Goal: Transaction & Acquisition: Download file/media

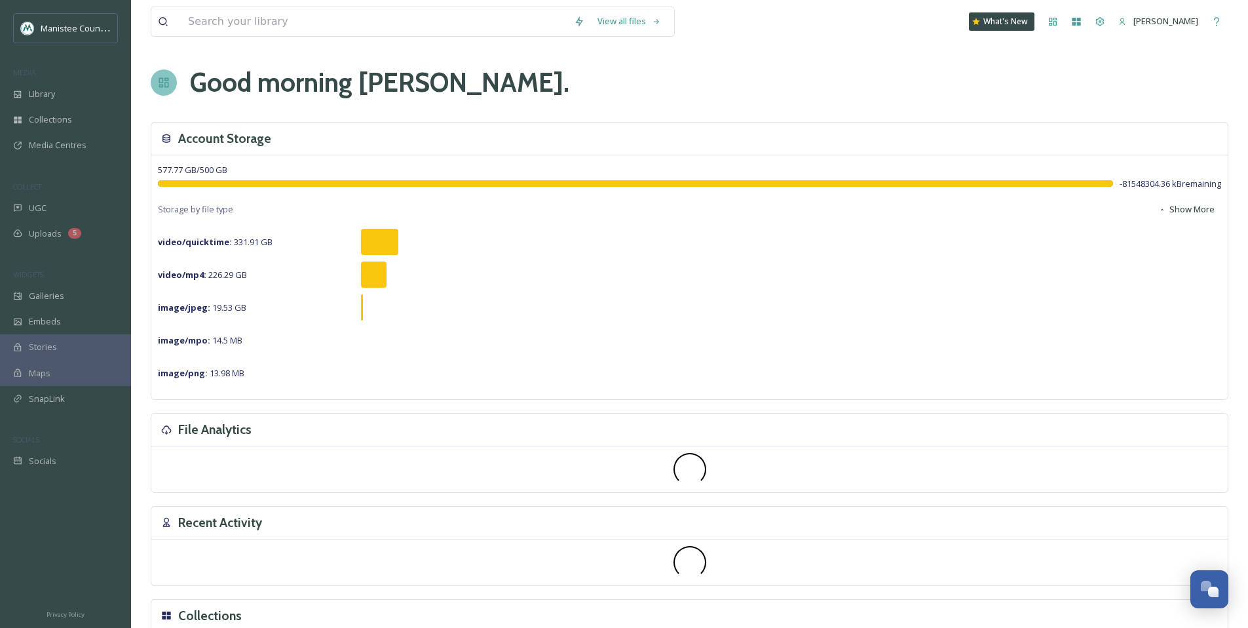
scroll to position [3945, 0]
click at [414, 22] on input at bounding box center [375, 21] width 386 height 29
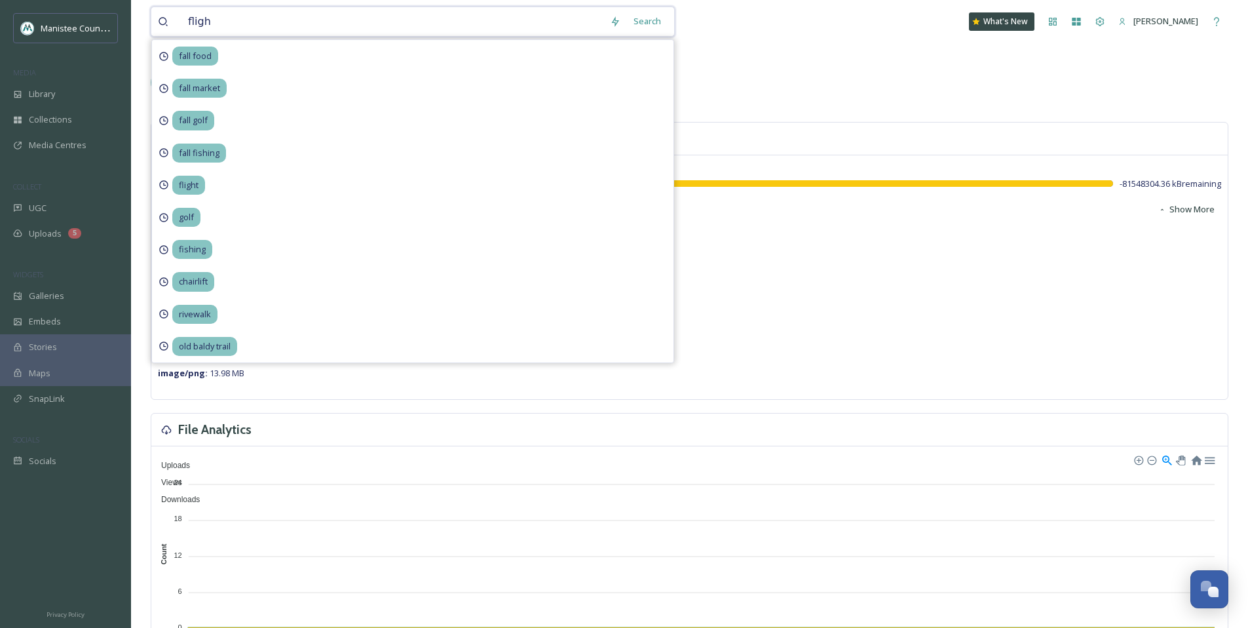
type input "flight"
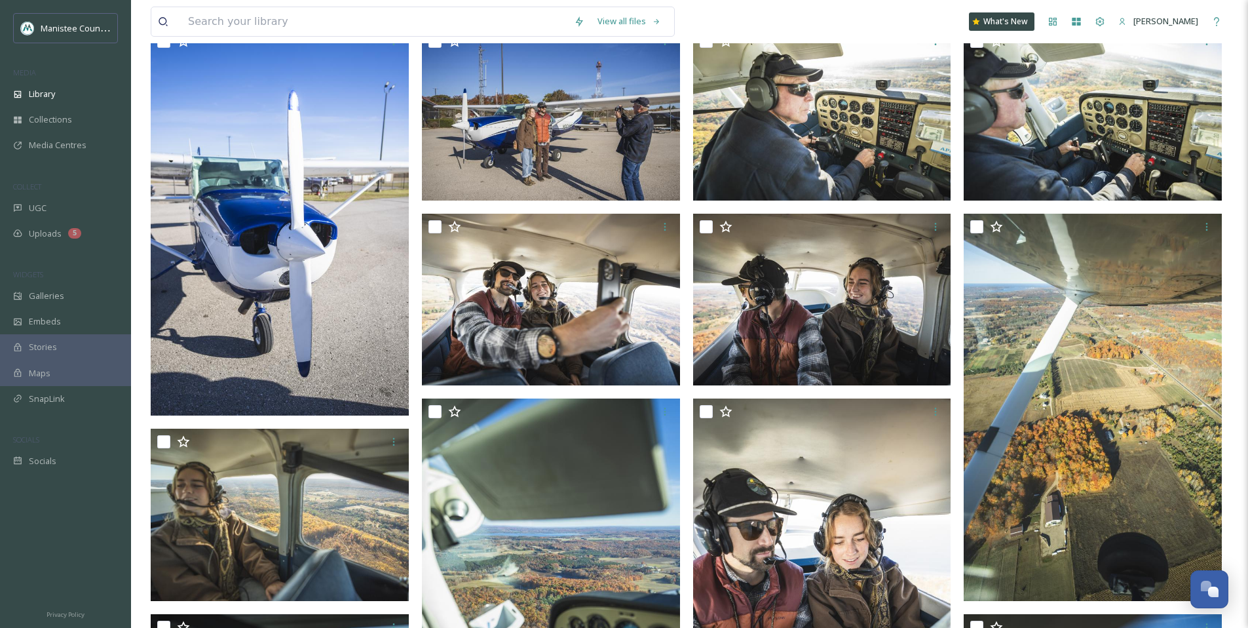
scroll to position [454, 0]
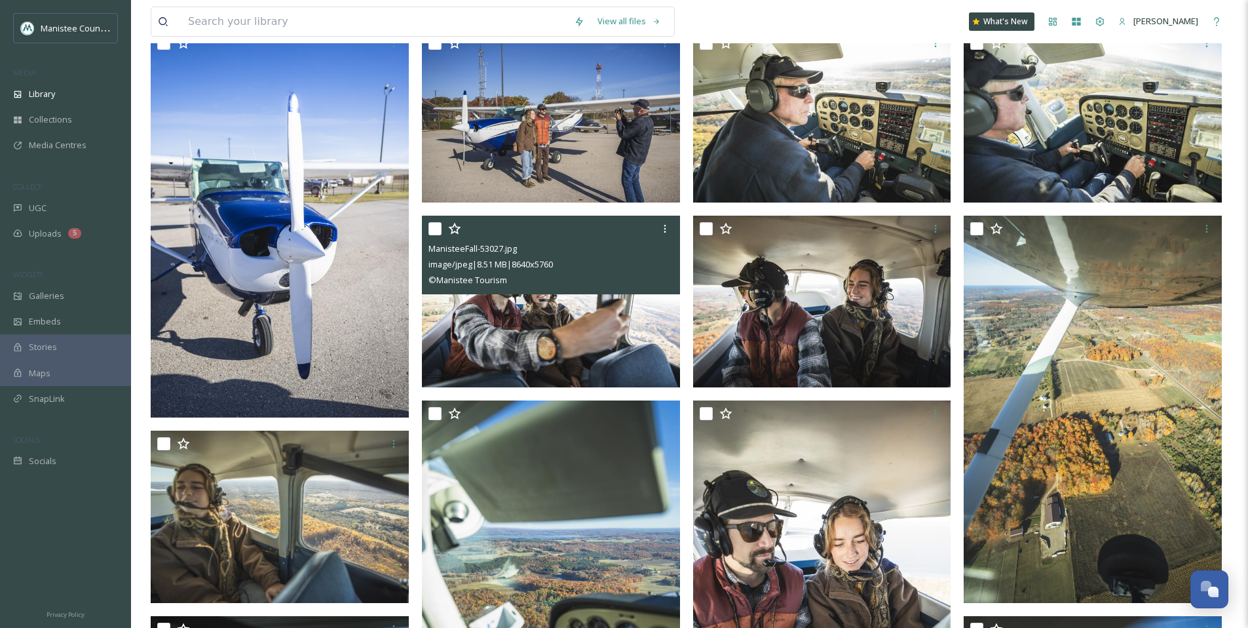
click at [560, 317] on img at bounding box center [551, 301] width 258 height 172
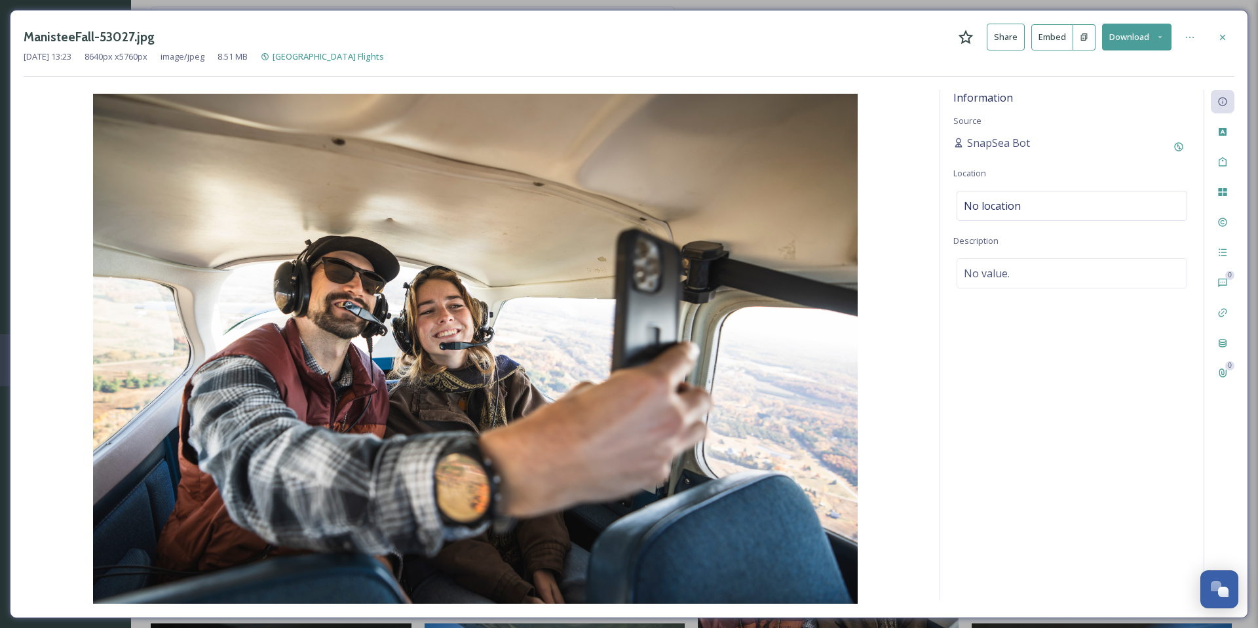
click at [1161, 36] on icon at bounding box center [1160, 37] width 3 height 2
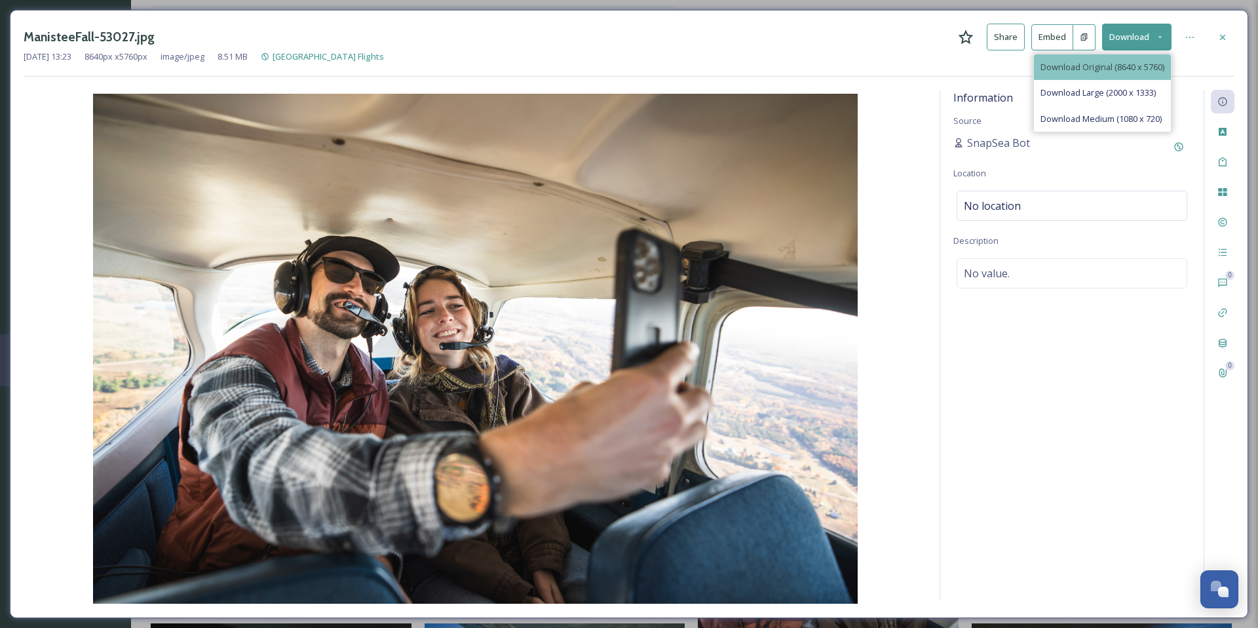
click at [1127, 66] on span "Download Original (8640 x 5760)" at bounding box center [1103, 67] width 124 height 12
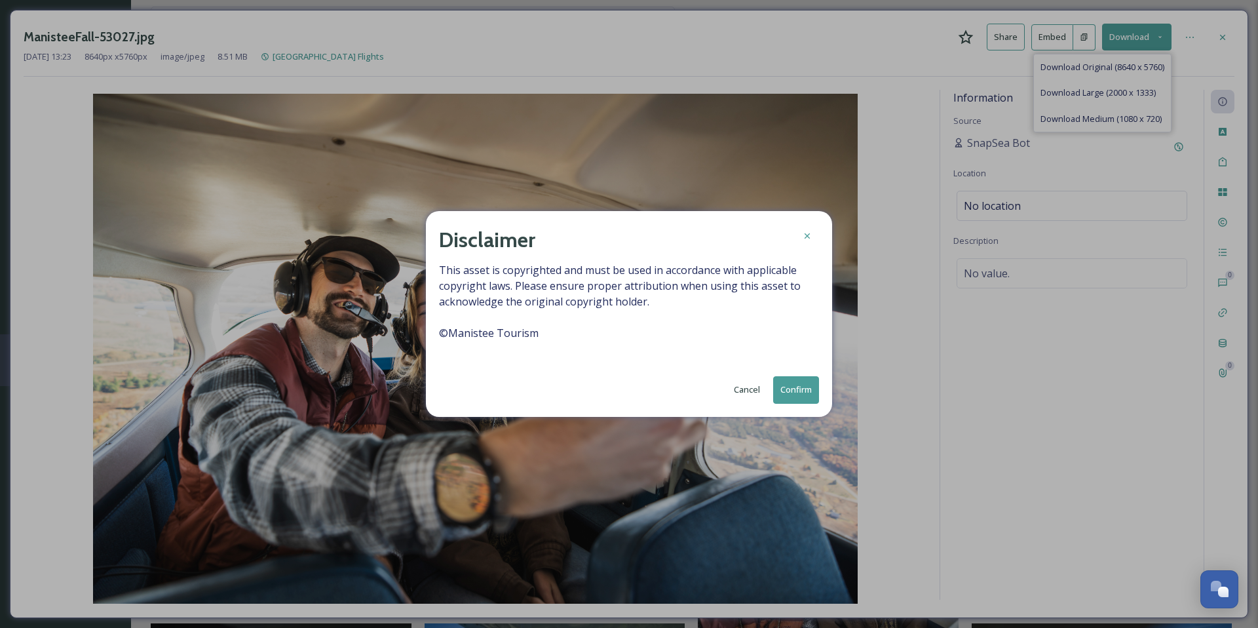
click at [801, 386] on button "Confirm" at bounding box center [796, 389] width 46 height 27
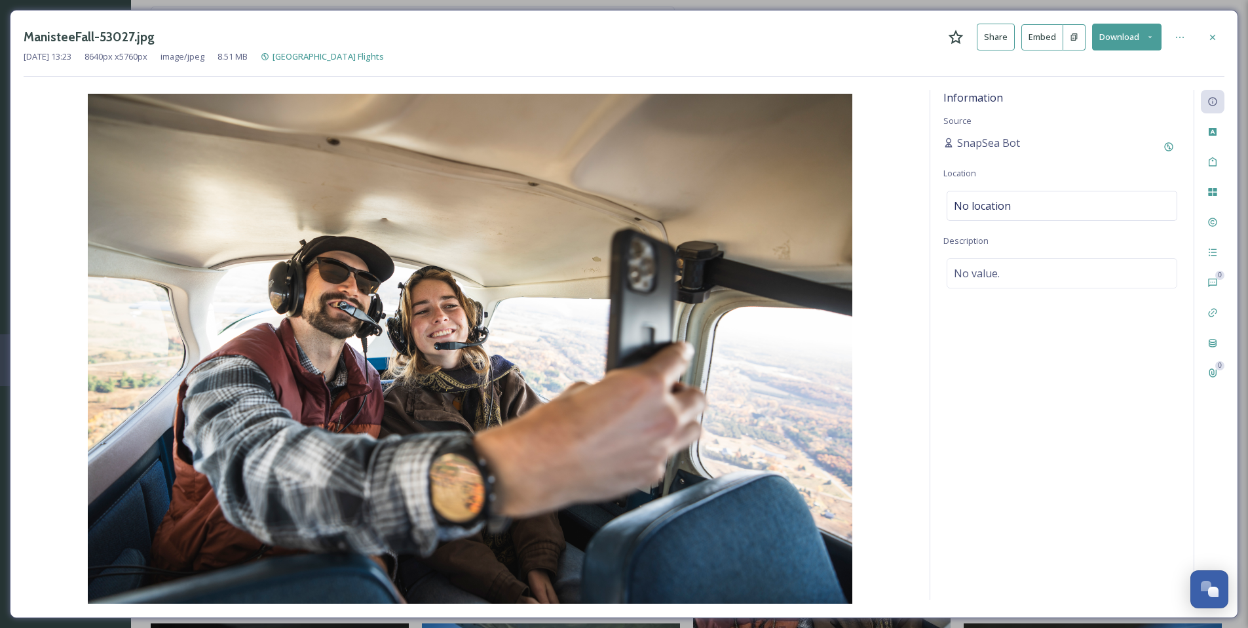
click at [1219, 34] on div at bounding box center [1213, 38] width 24 height 24
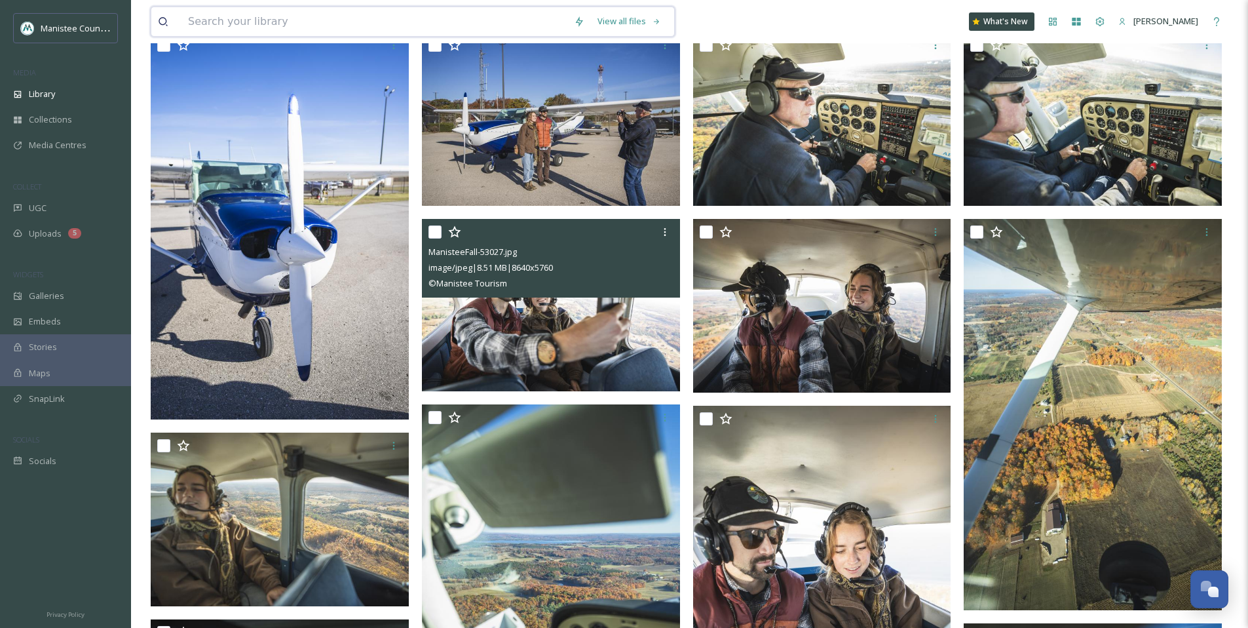
click at [374, 25] on input at bounding box center [375, 21] width 386 height 29
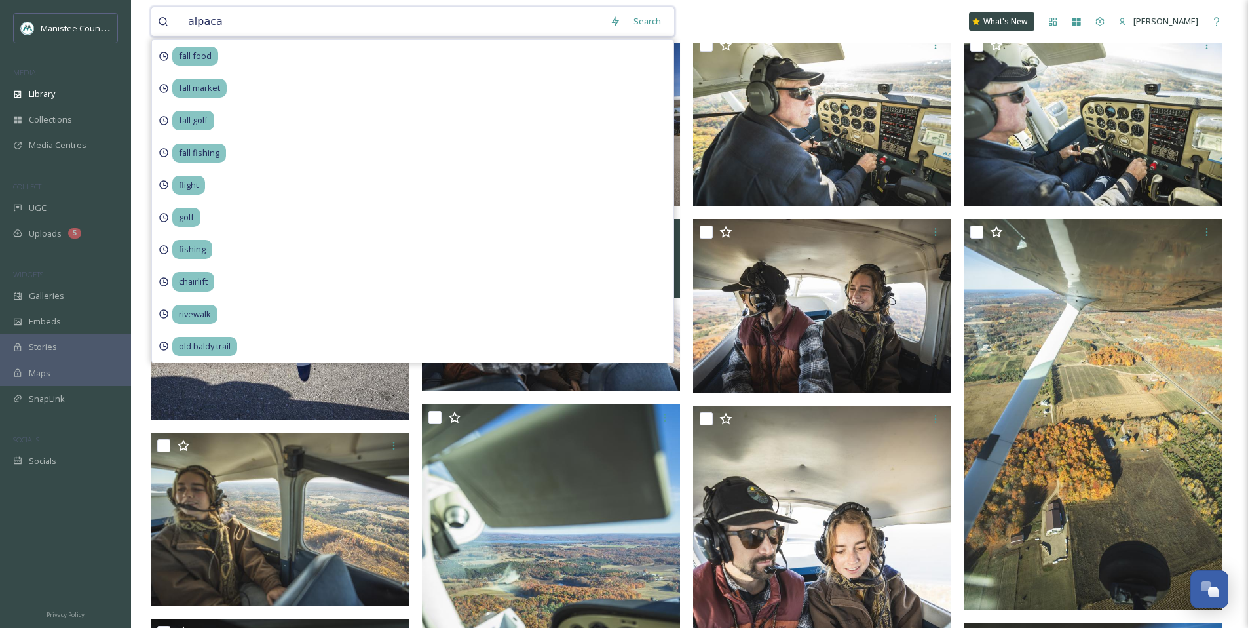
type input "alpacas"
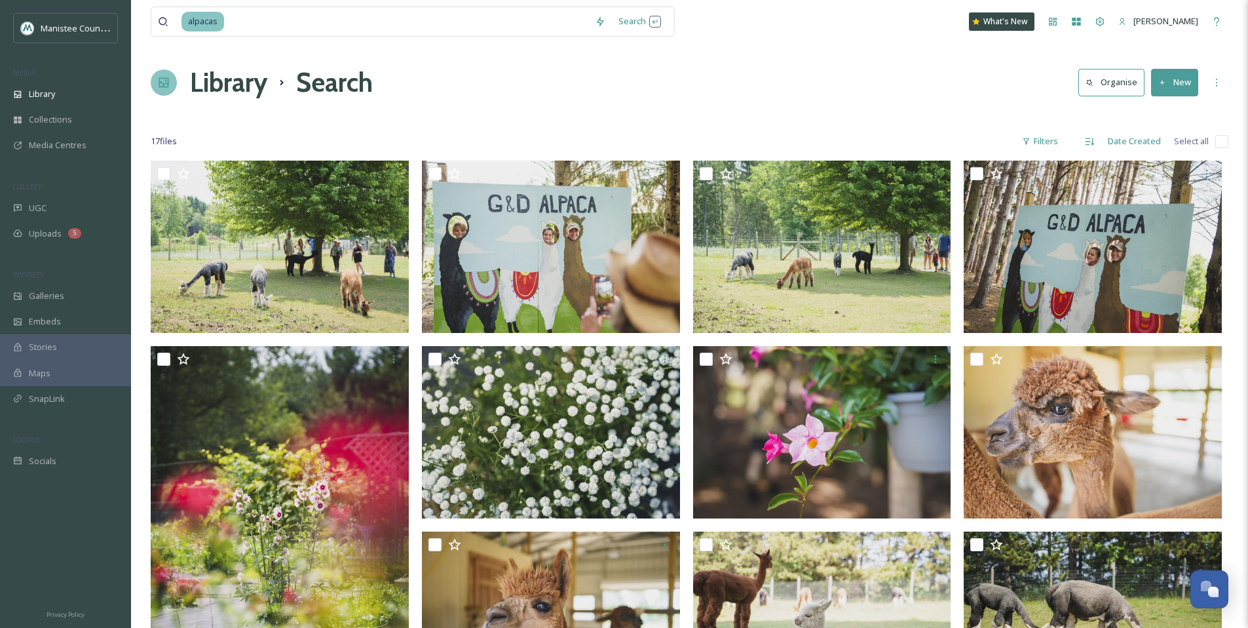
click at [763, 65] on div "Library Search Organise New" at bounding box center [690, 82] width 1078 height 39
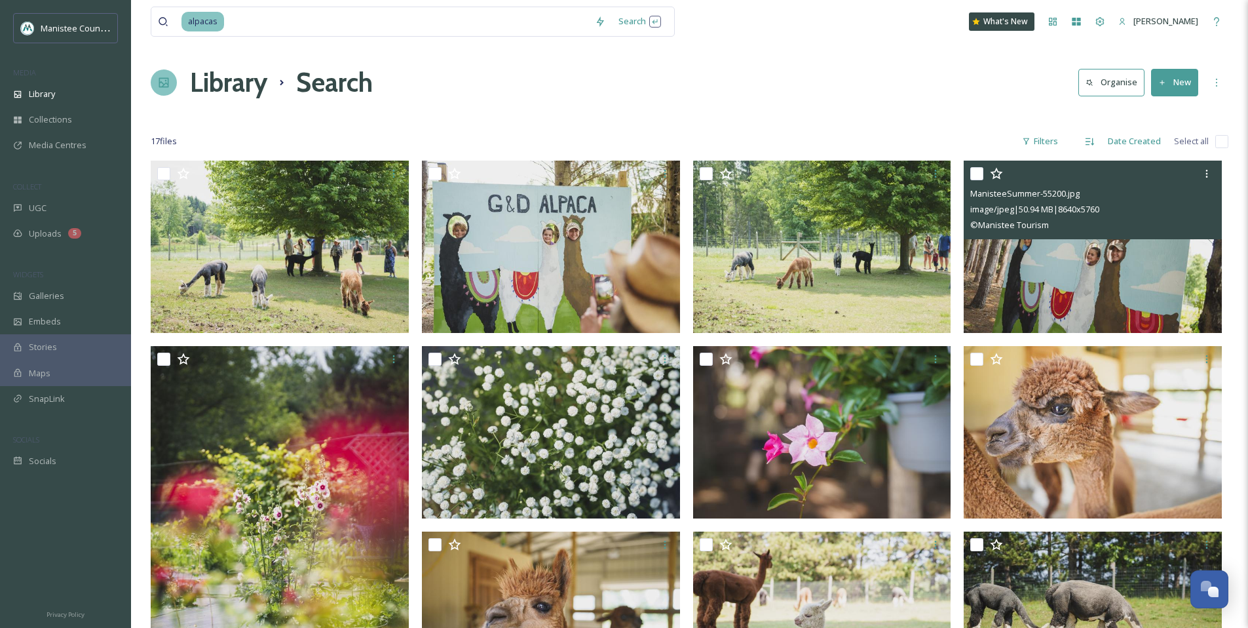
click at [1083, 260] on img at bounding box center [1093, 247] width 258 height 172
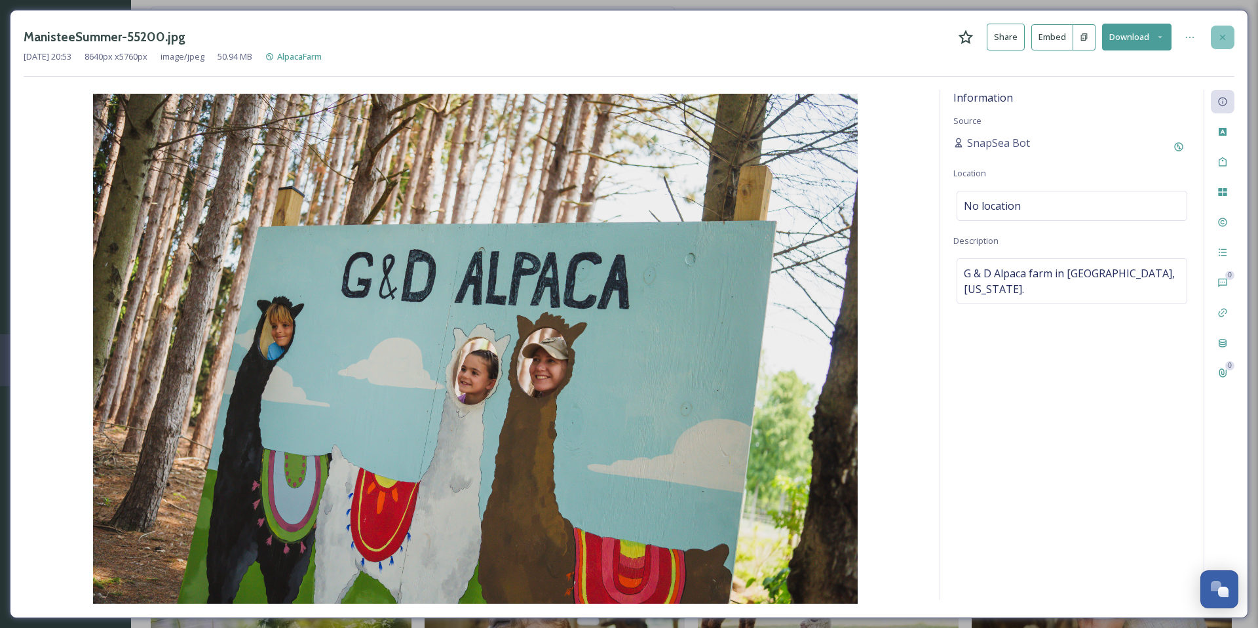
click at [1227, 41] on icon at bounding box center [1223, 37] width 10 height 10
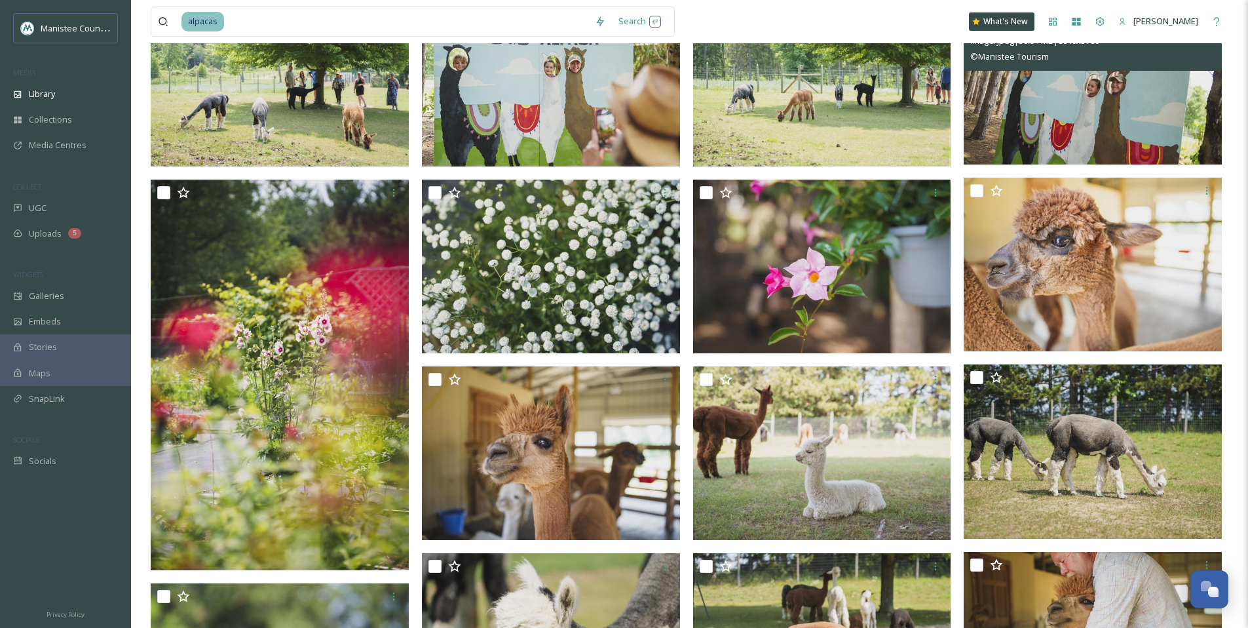
scroll to position [208, 0]
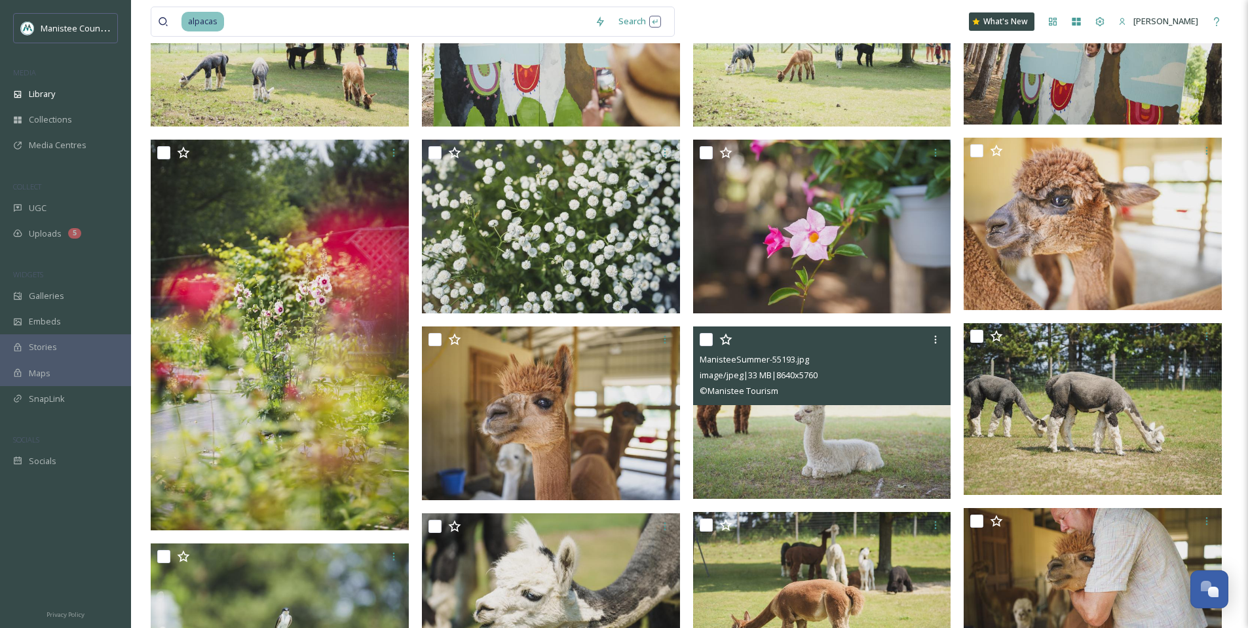
click at [856, 443] on img at bounding box center [822, 412] width 258 height 172
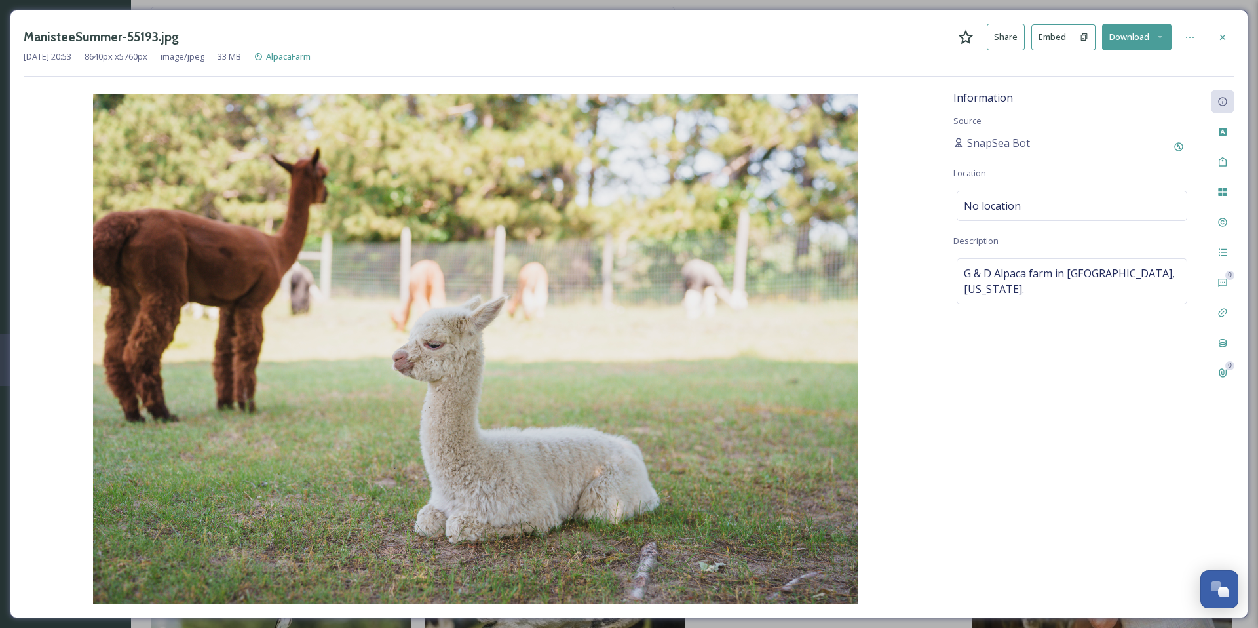
click at [1160, 35] on icon at bounding box center [1160, 37] width 9 height 9
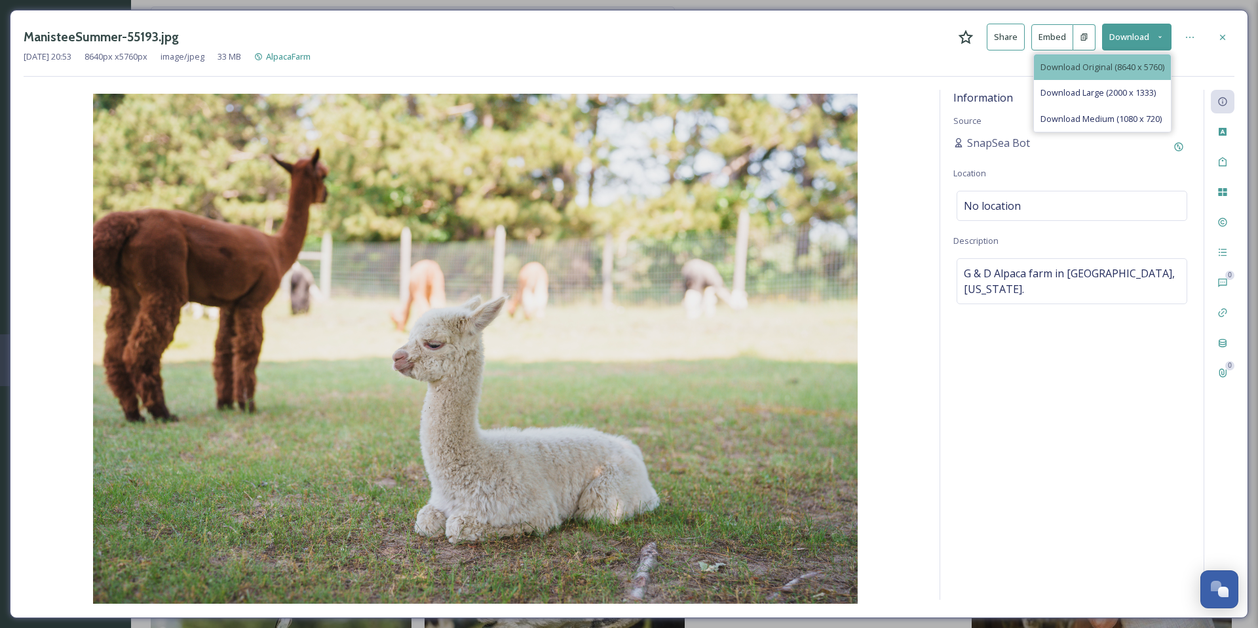
click at [1115, 58] on div "Download Original (8640 x 5760)" at bounding box center [1102, 67] width 137 height 26
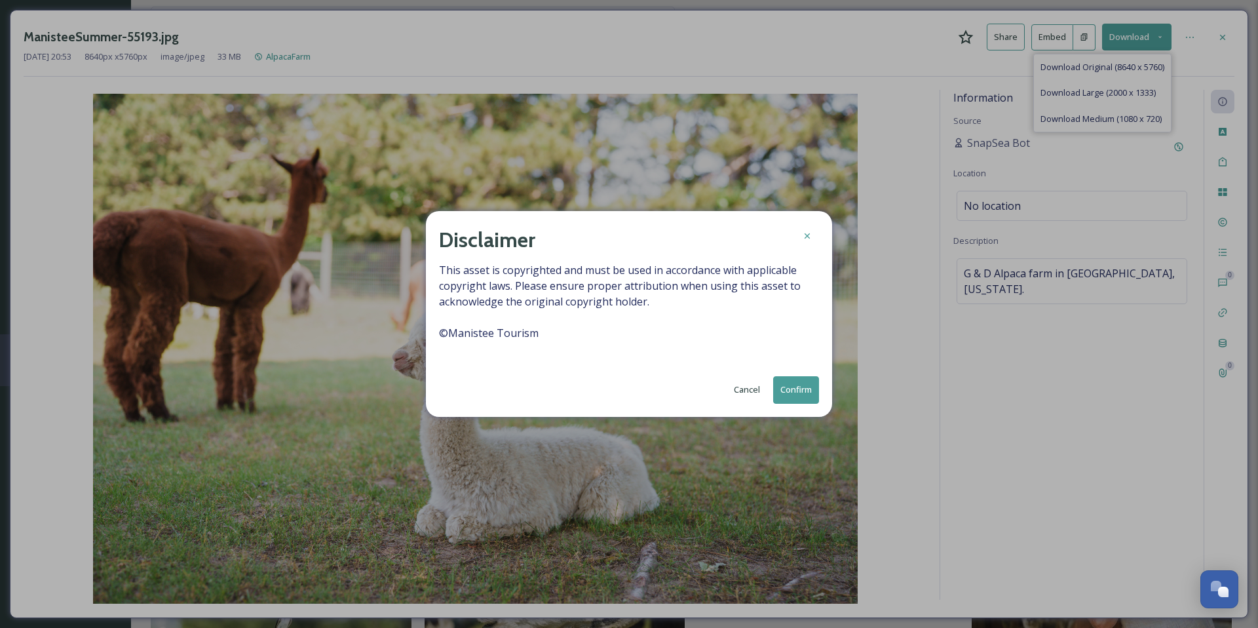
click at [786, 385] on button "Confirm" at bounding box center [796, 389] width 46 height 27
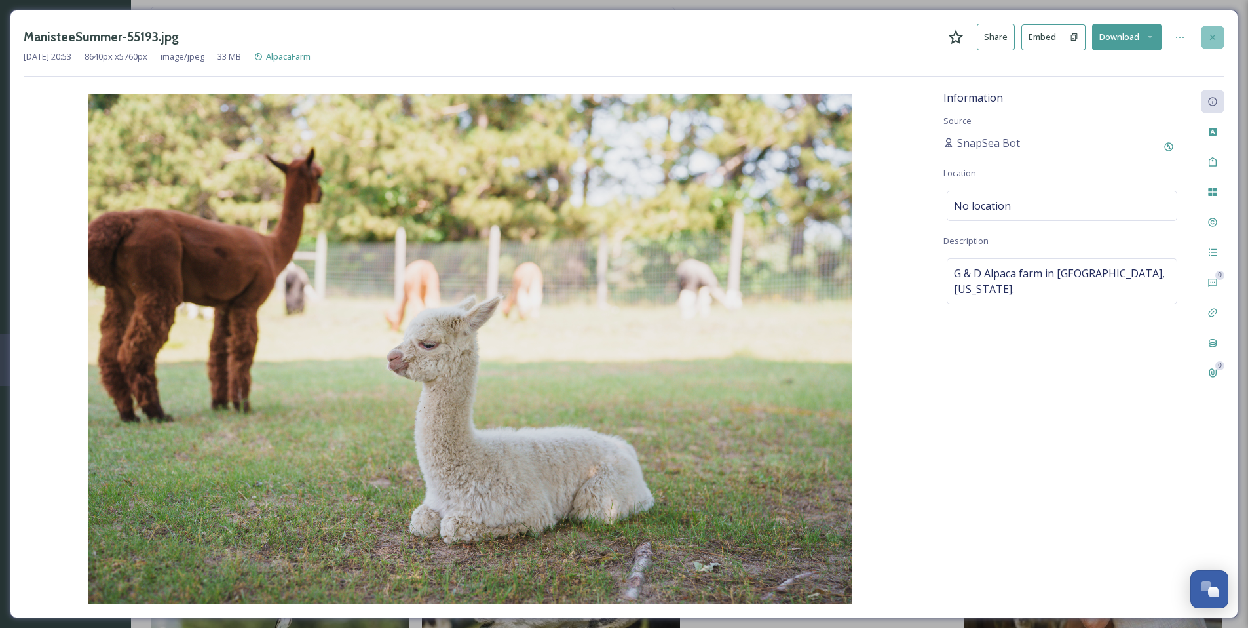
click at [1215, 37] on icon at bounding box center [1213, 37] width 10 height 10
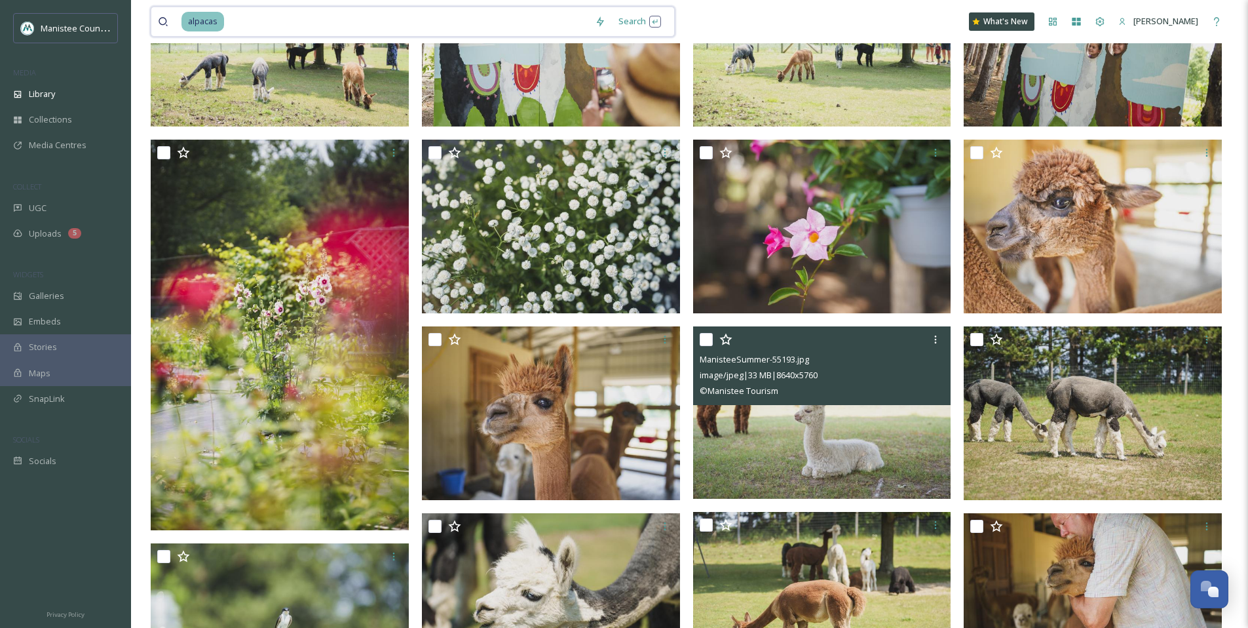
click at [244, 18] on input at bounding box center [406, 21] width 363 height 29
type input "a"
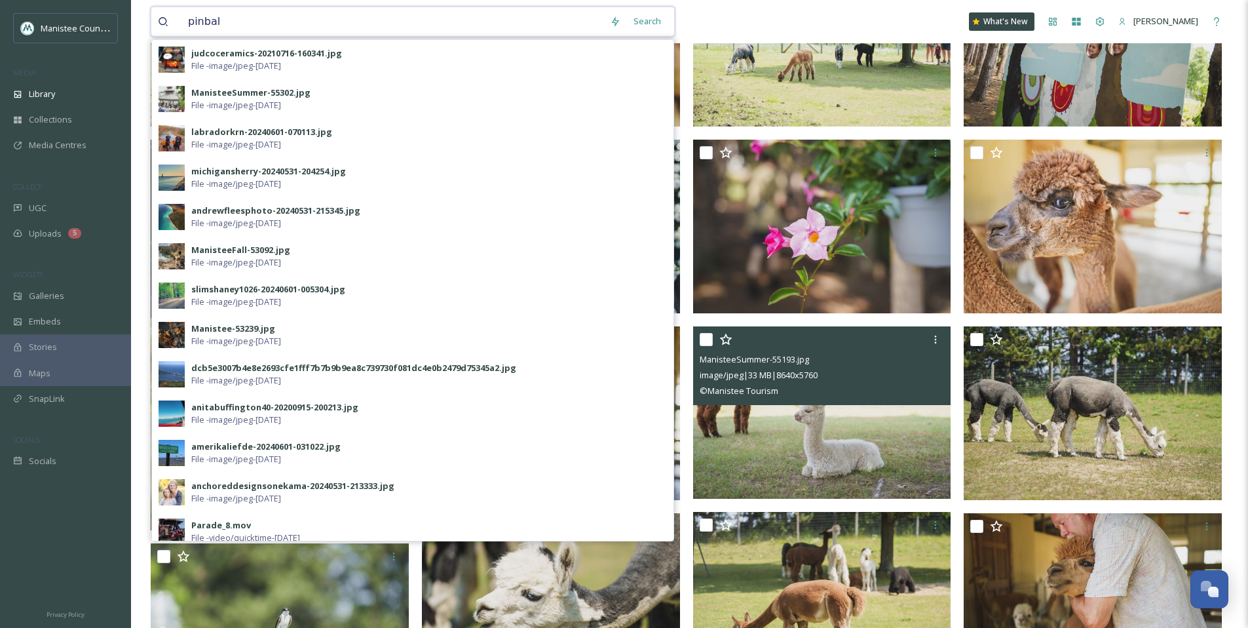
type input "pinball"
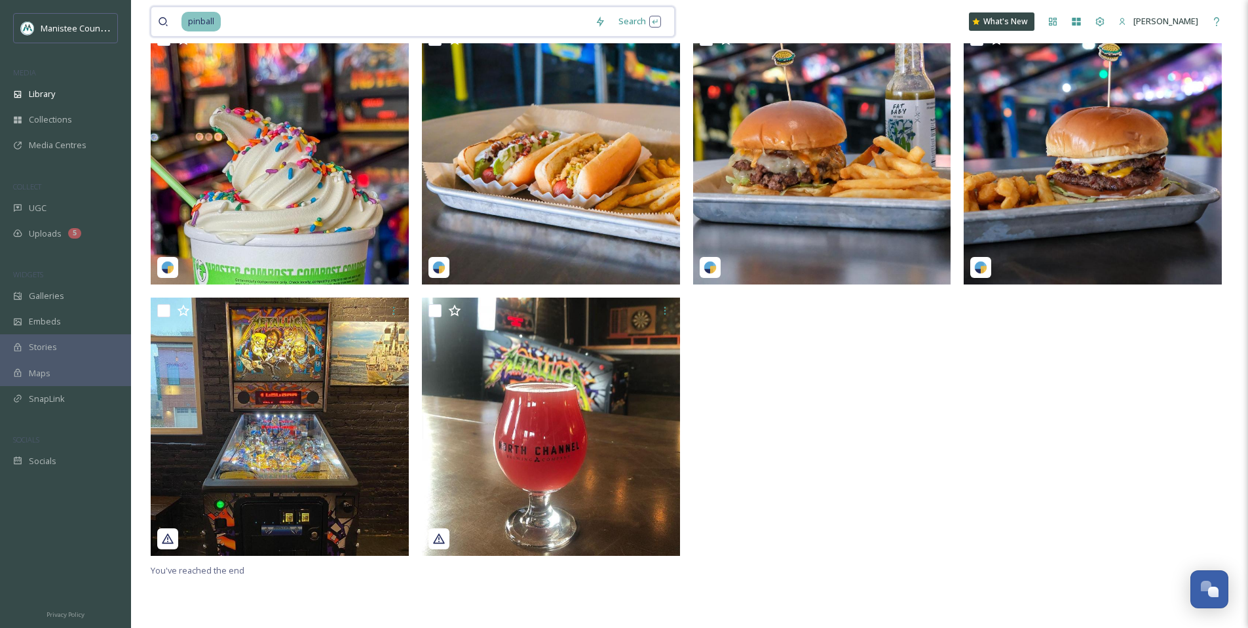
scroll to position [161, 0]
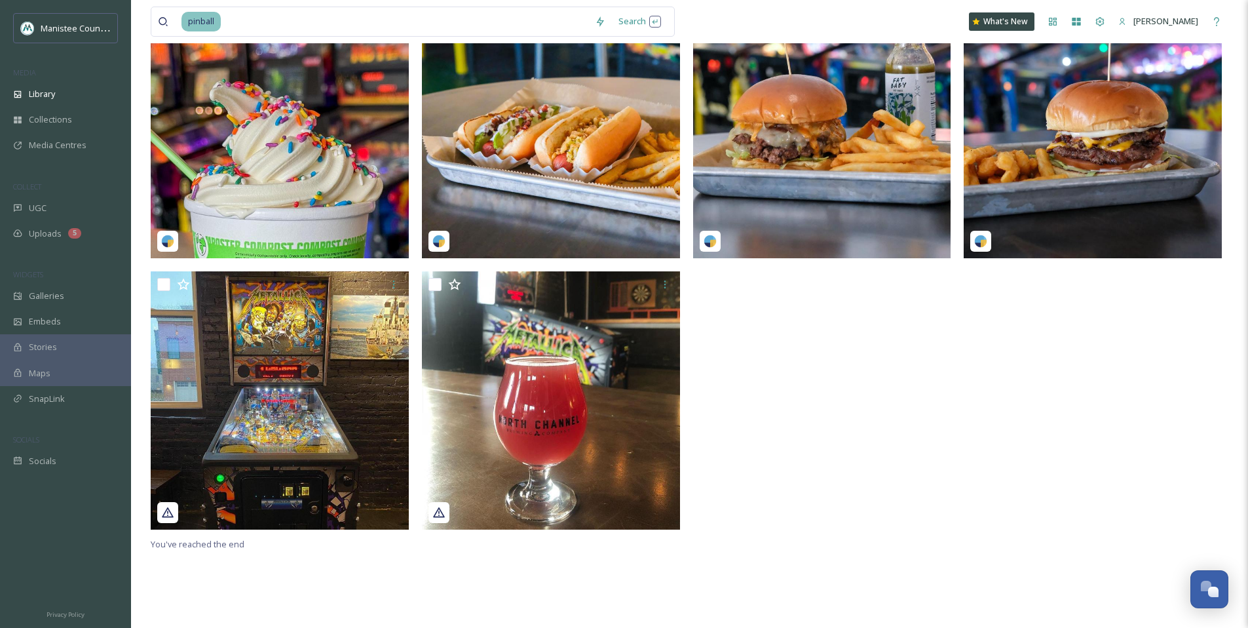
click at [779, 390] on div at bounding box center [825, 268] width 265 height 536
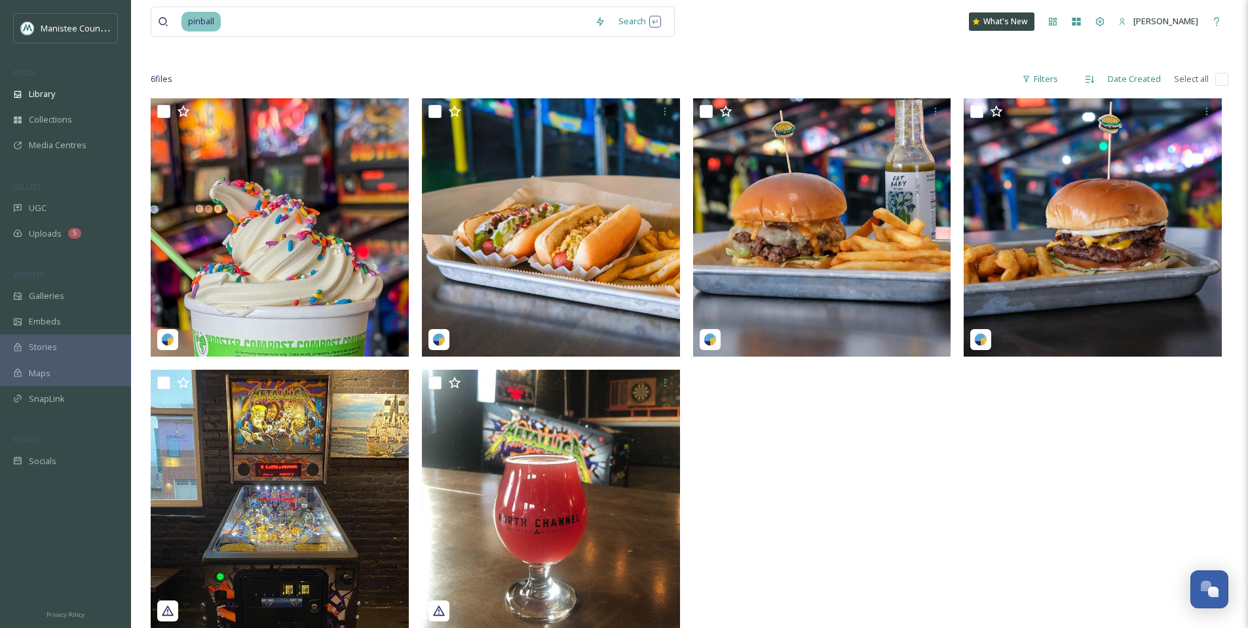
scroll to position [60, 0]
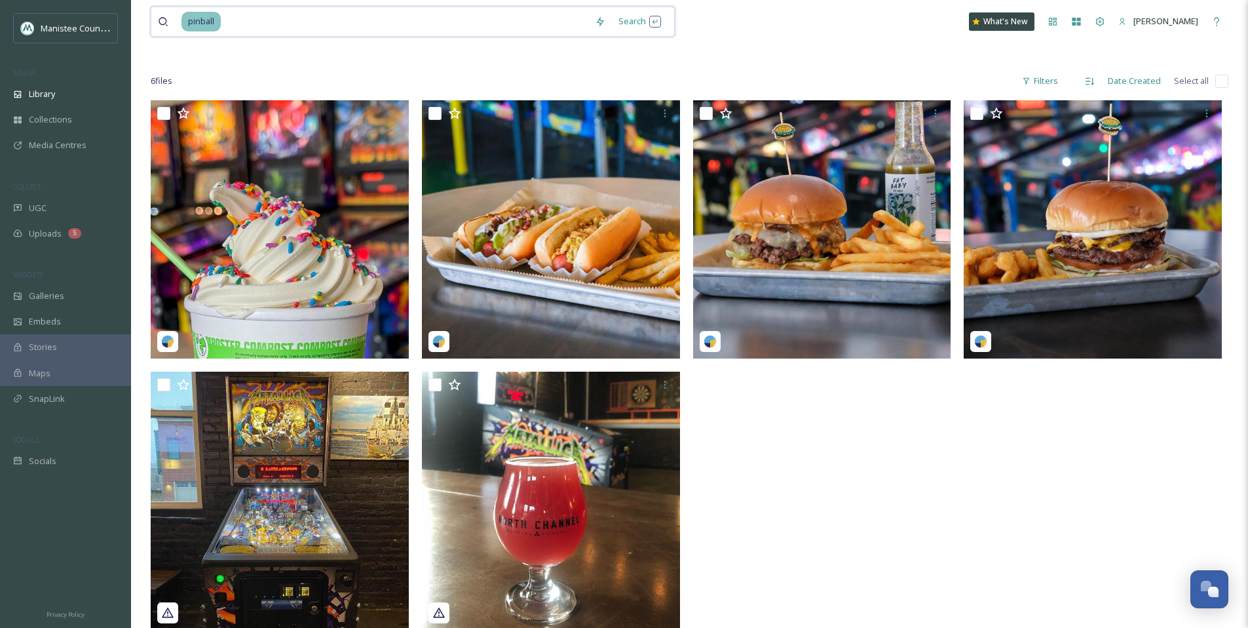
click at [320, 17] on input at bounding box center [405, 21] width 366 height 29
type input "p"
type input "[PERSON_NAME]"
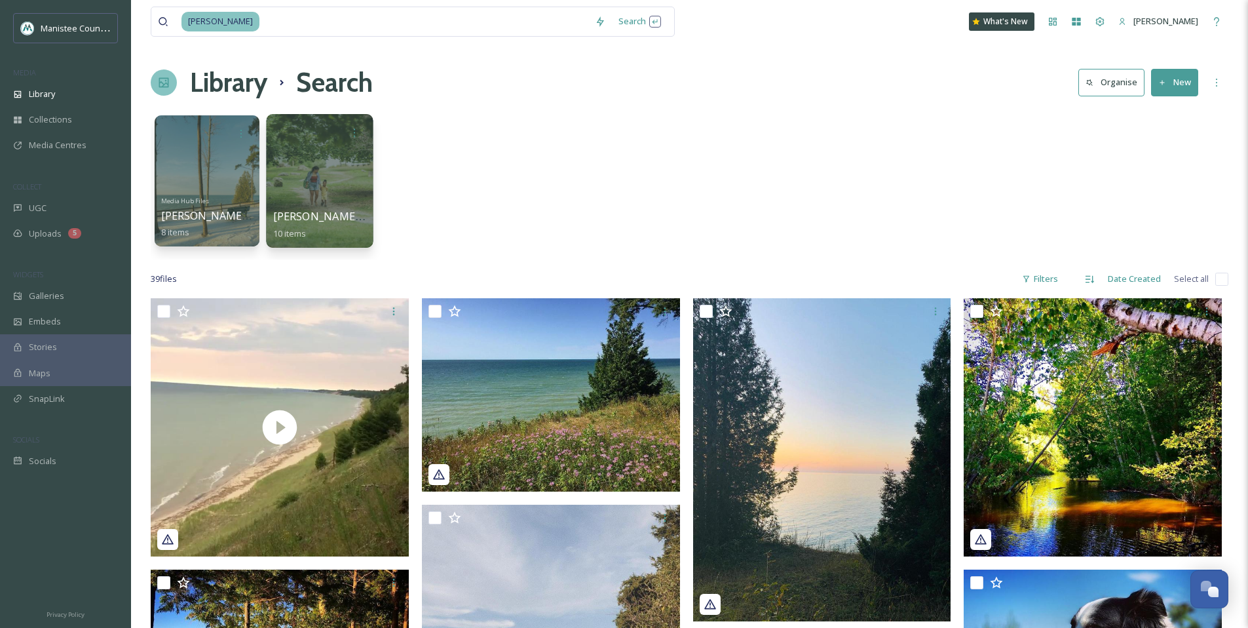
click at [301, 170] on div at bounding box center [319, 181] width 107 height 134
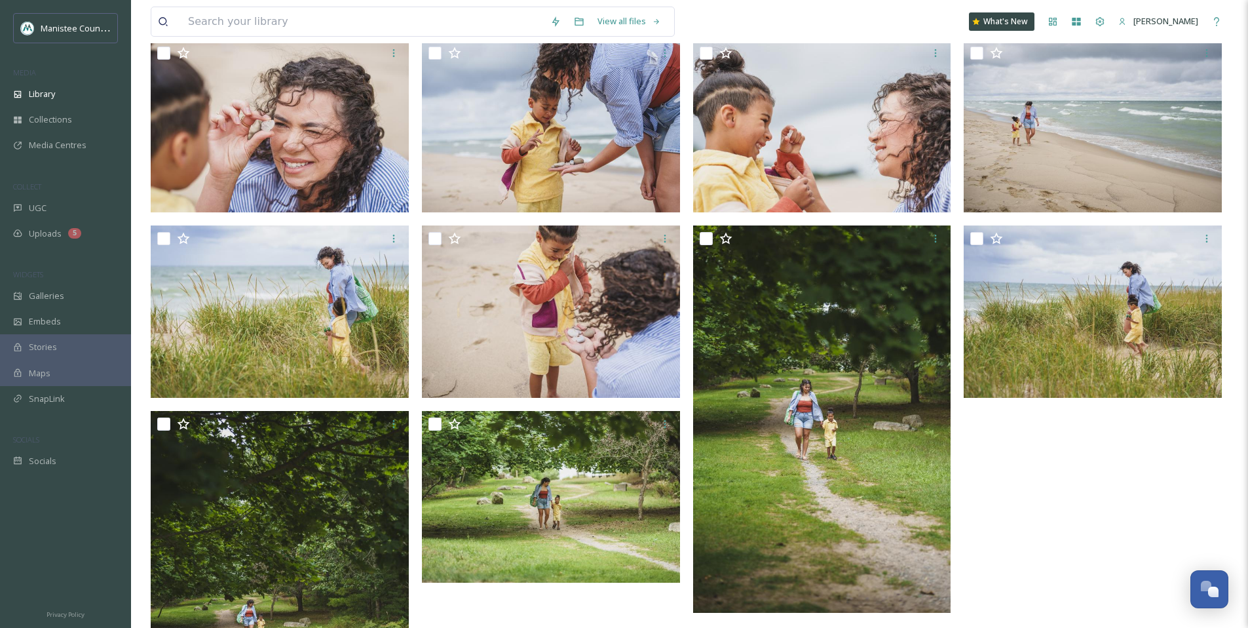
scroll to position [138, 0]
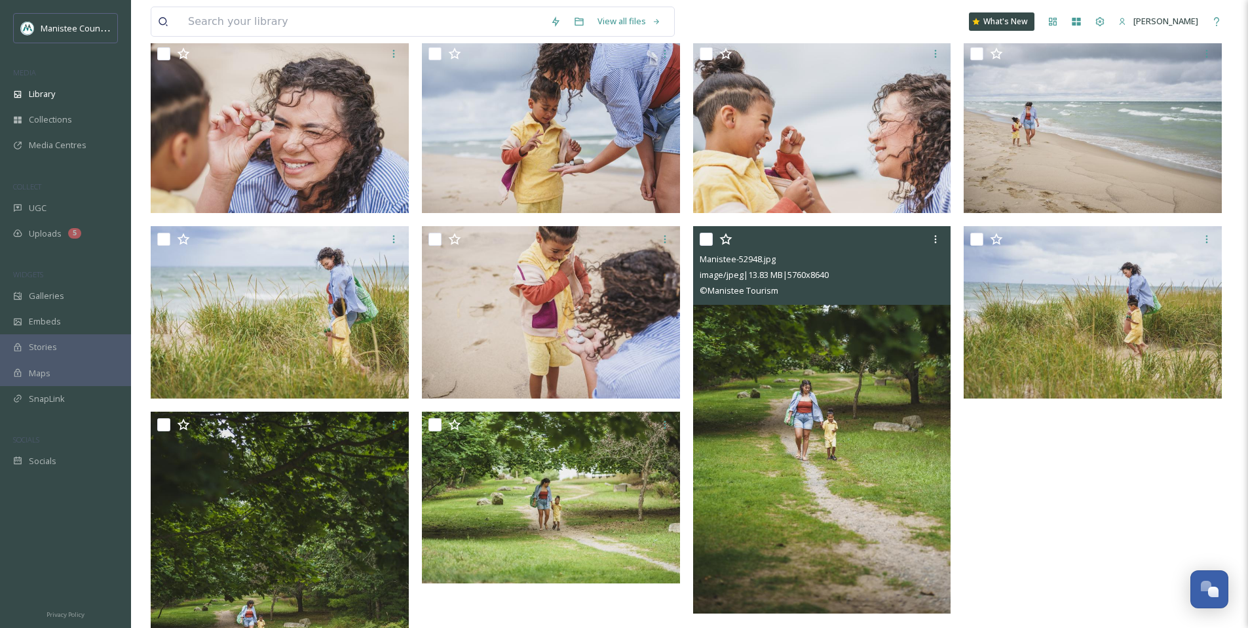
click at [819, 393] on img at bounding box center [822, 419] width 258 height 387
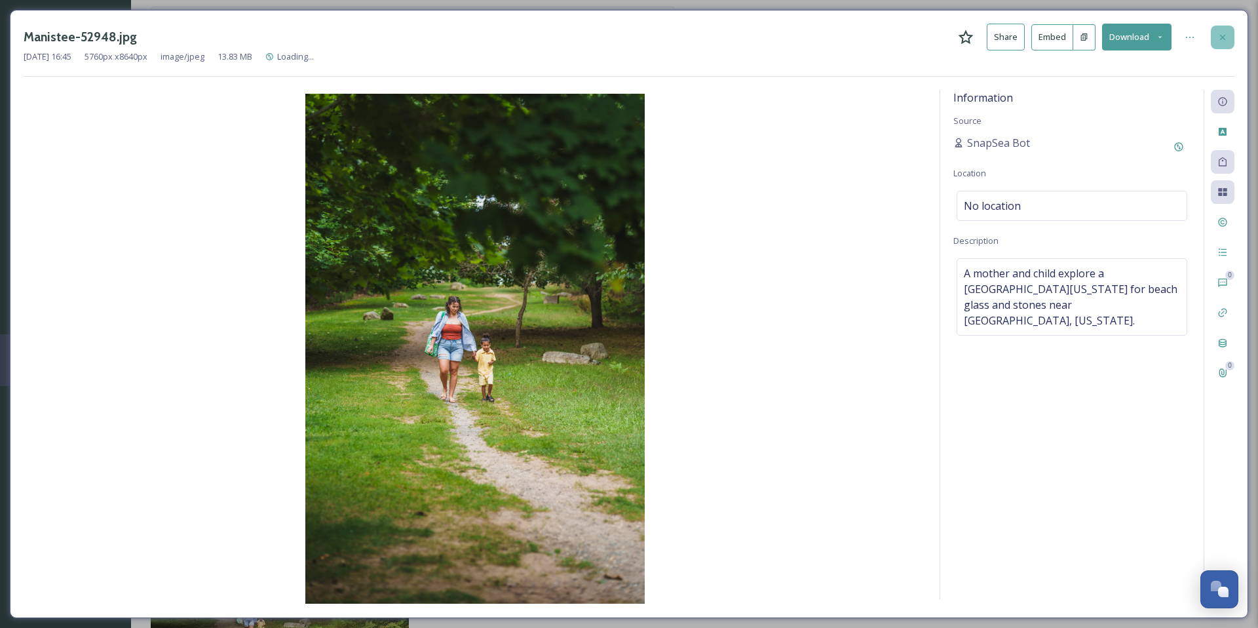
click at [1222, 41] on icon at bounding box center [1223, 37] width 10 height 10
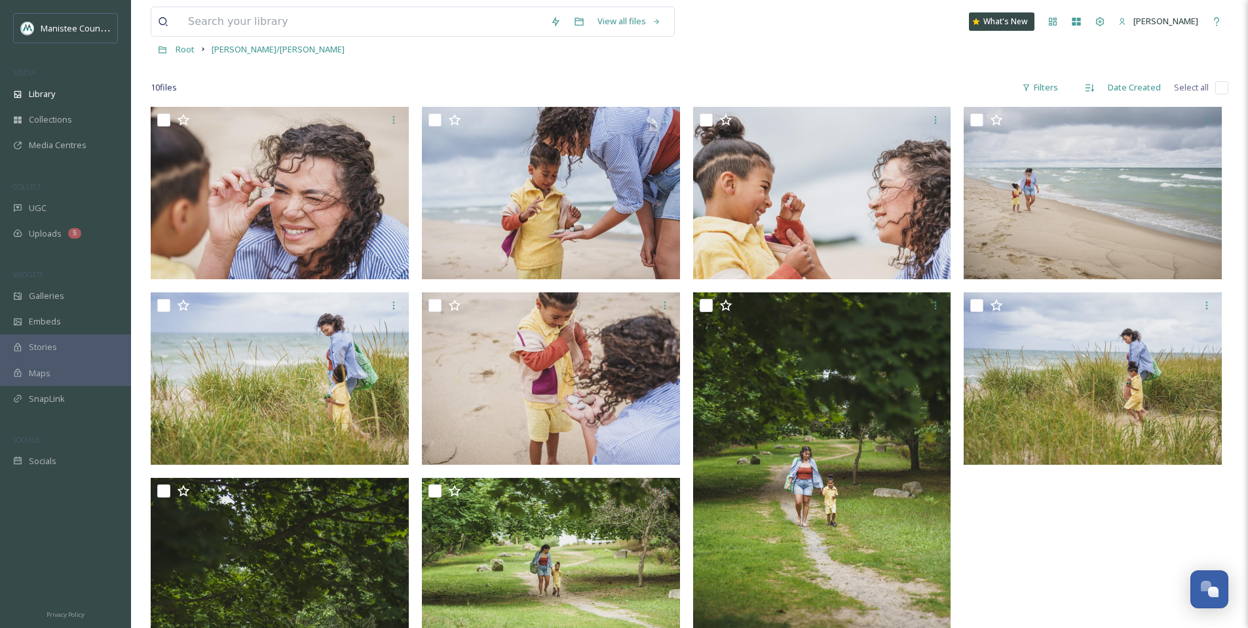
scroll to position [71, 0]
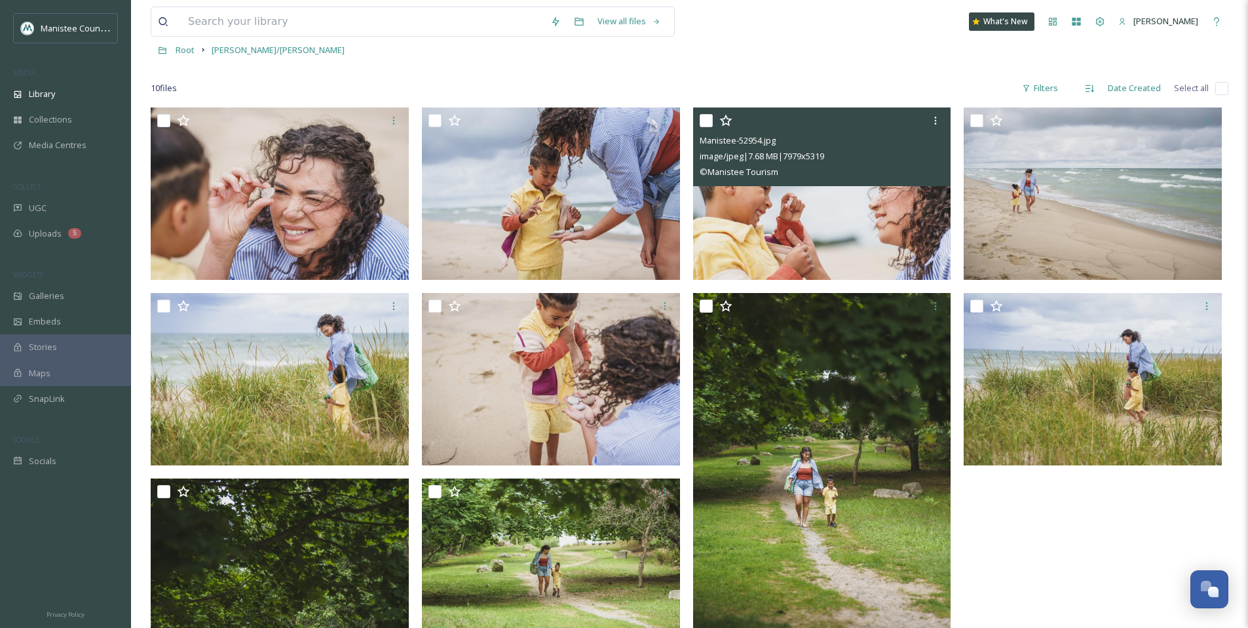
click at [705, 122] on input "checkbox" at bounding box center [706, 120] width 13 height 13
checkbox input "true"
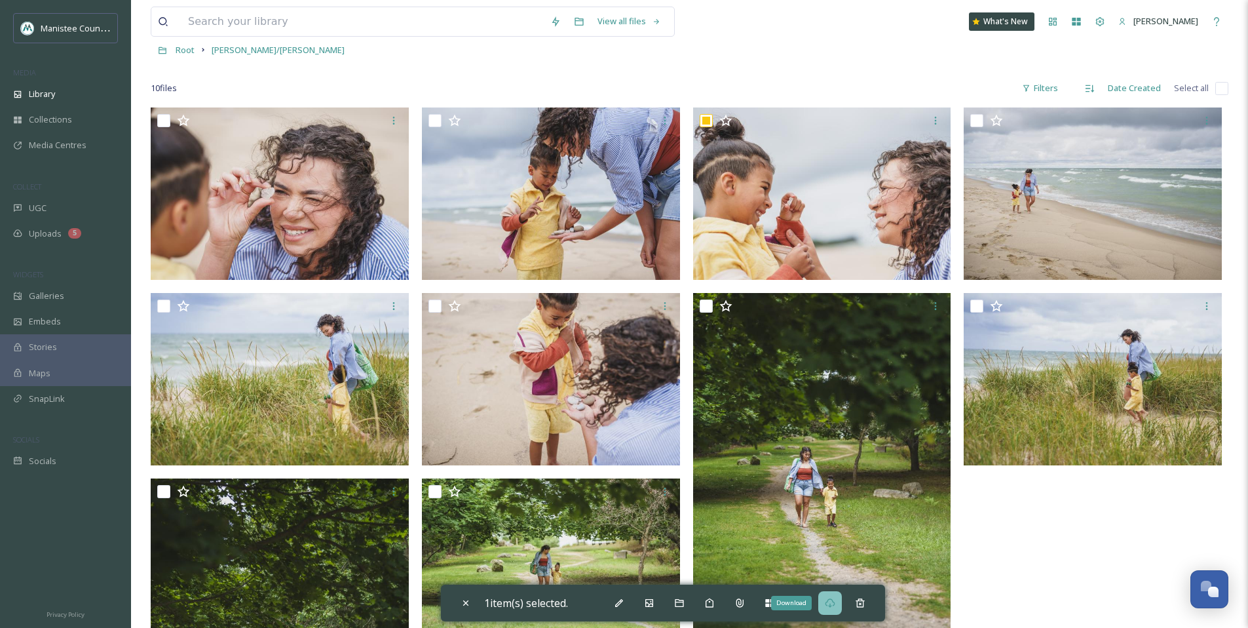
click at [835, 606] on icon at bounding box center [830, 602] width 10 height 9
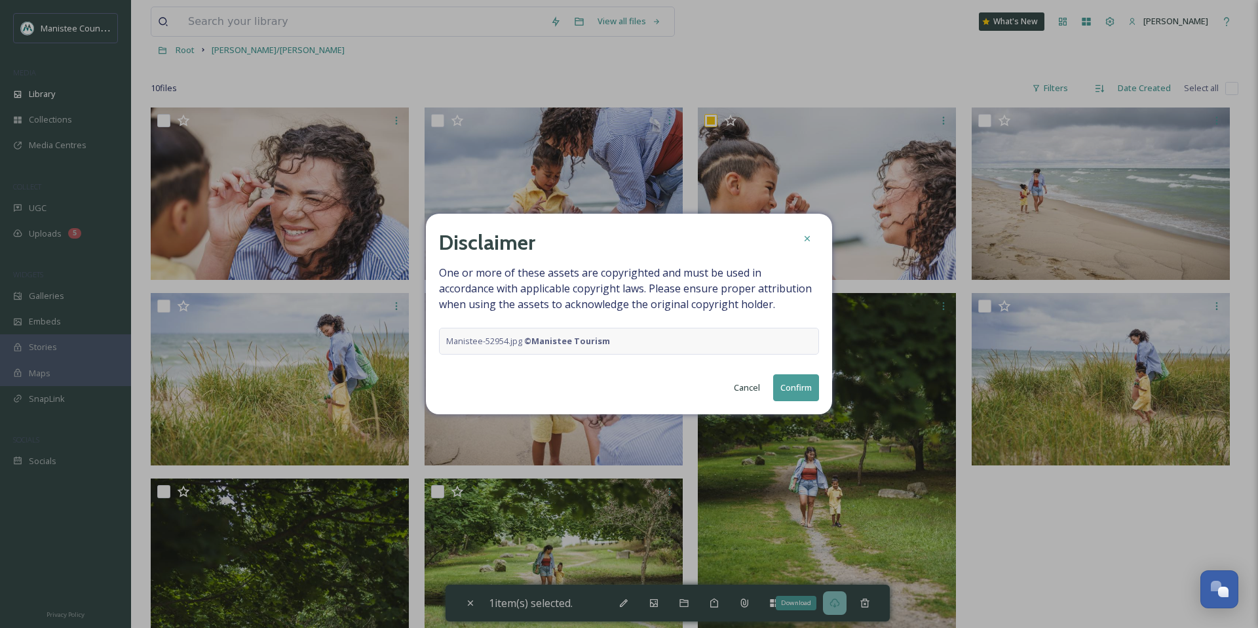
click at [789, 385] on button "Confirm" at bounding box center [796, 387] width 46 height 27
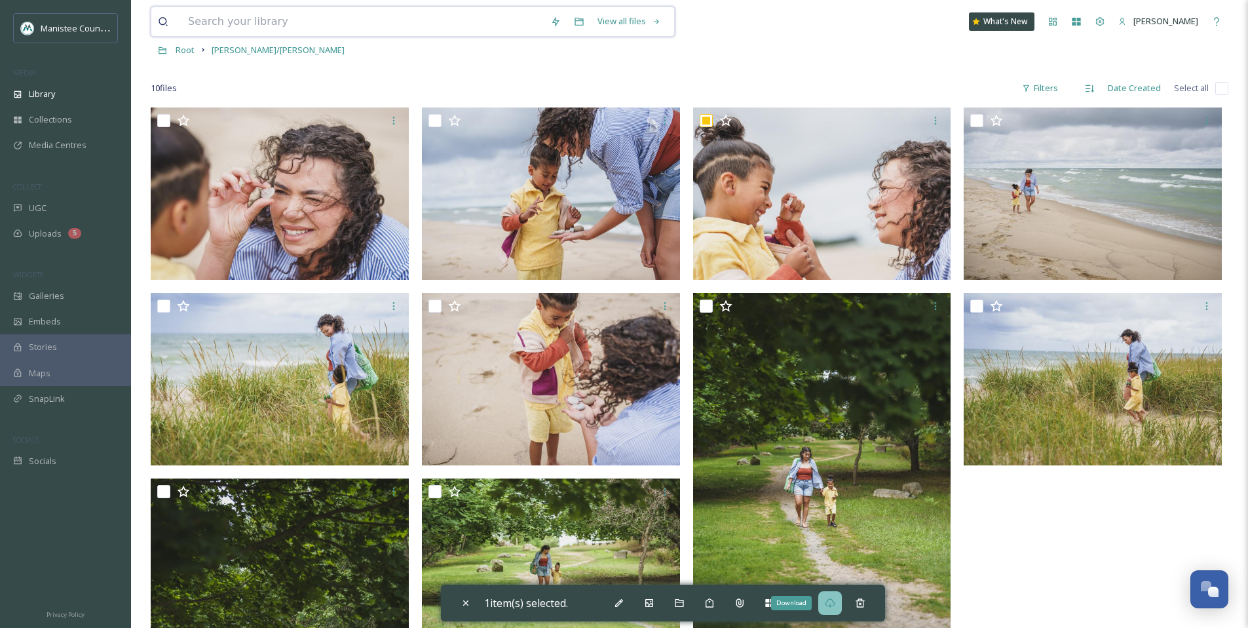
click at [279, 28] on input at bounding box center [363, 21] width 362 height 29
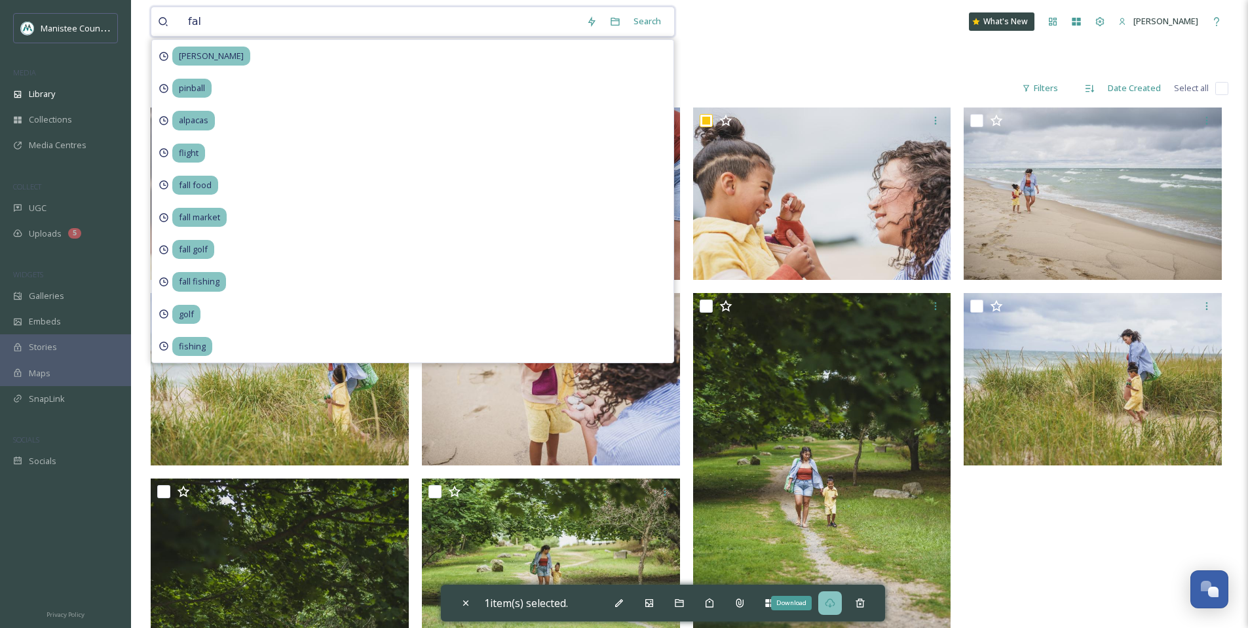
type input "fall"
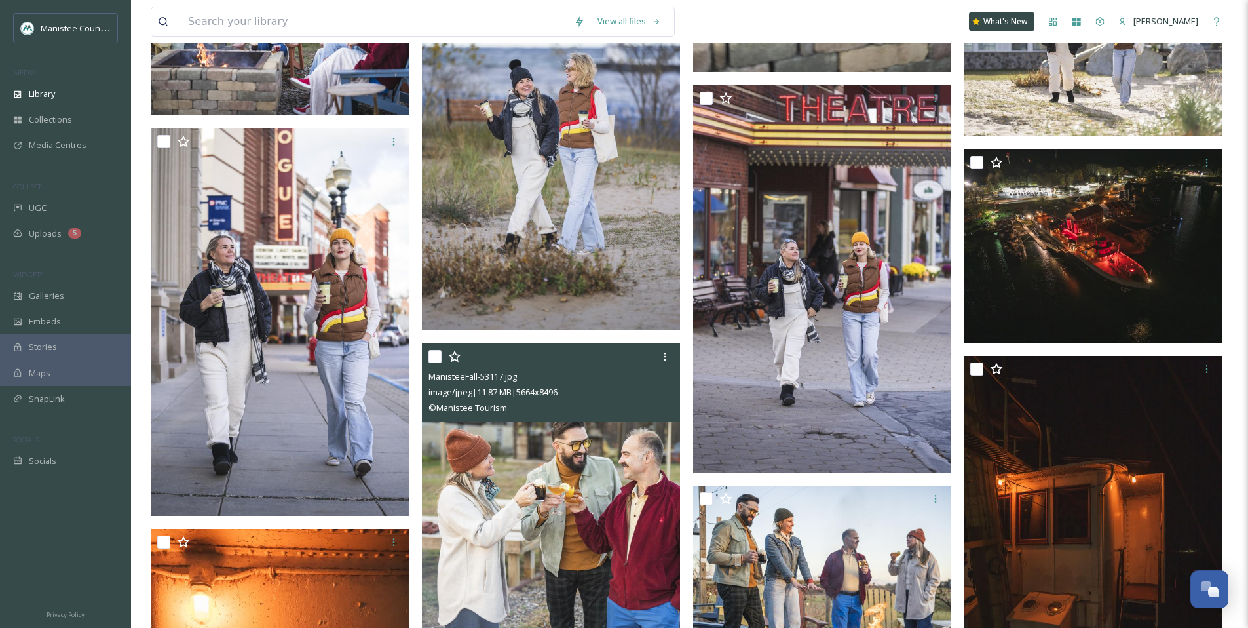
scroll to position [3527, 0]
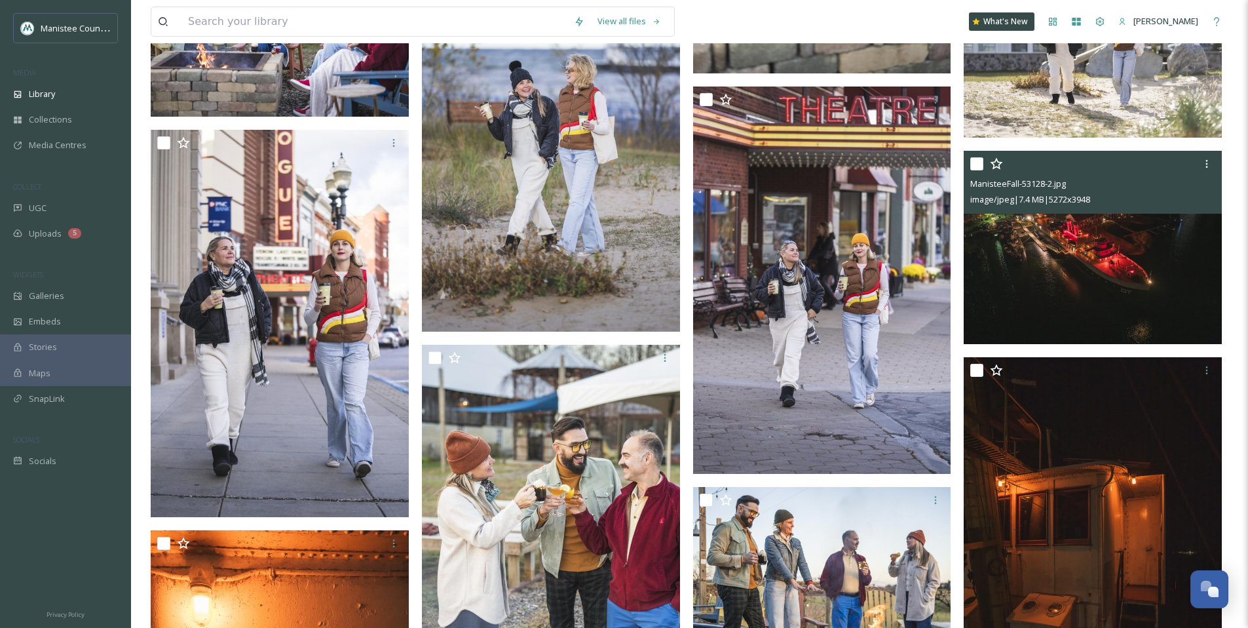
click at [1098, 246] on img at bounding box center [1093, 247] width 258 height 193
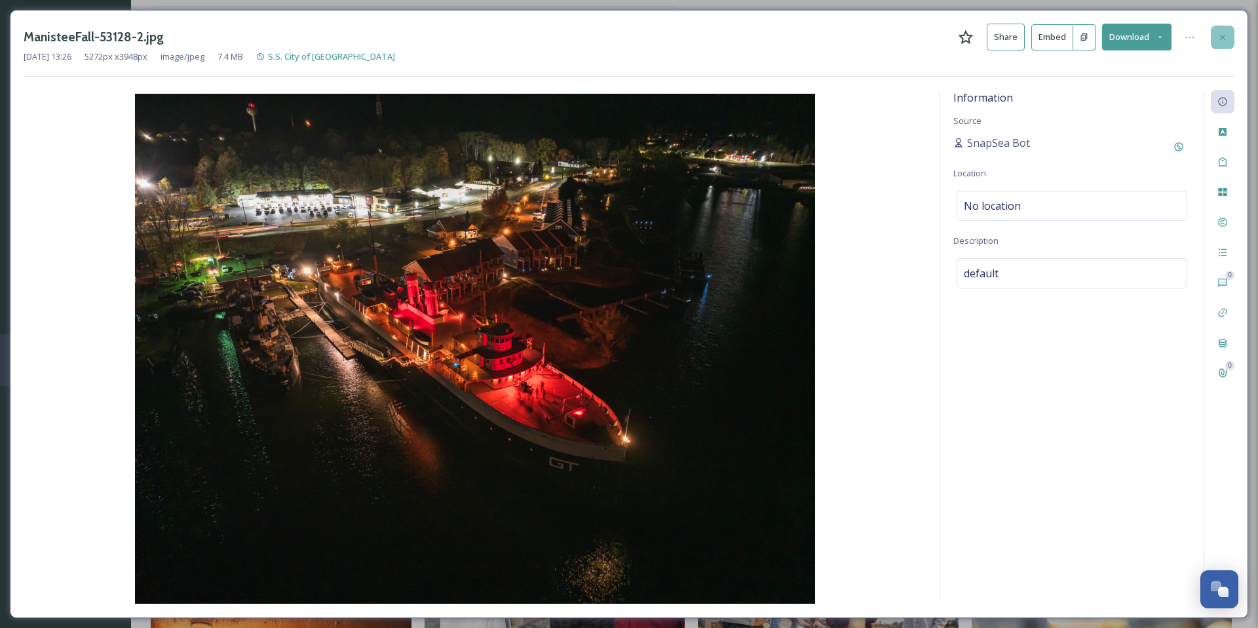
click at [1230, 37] on div at bounding box center [1223, 38] width 24 height 24
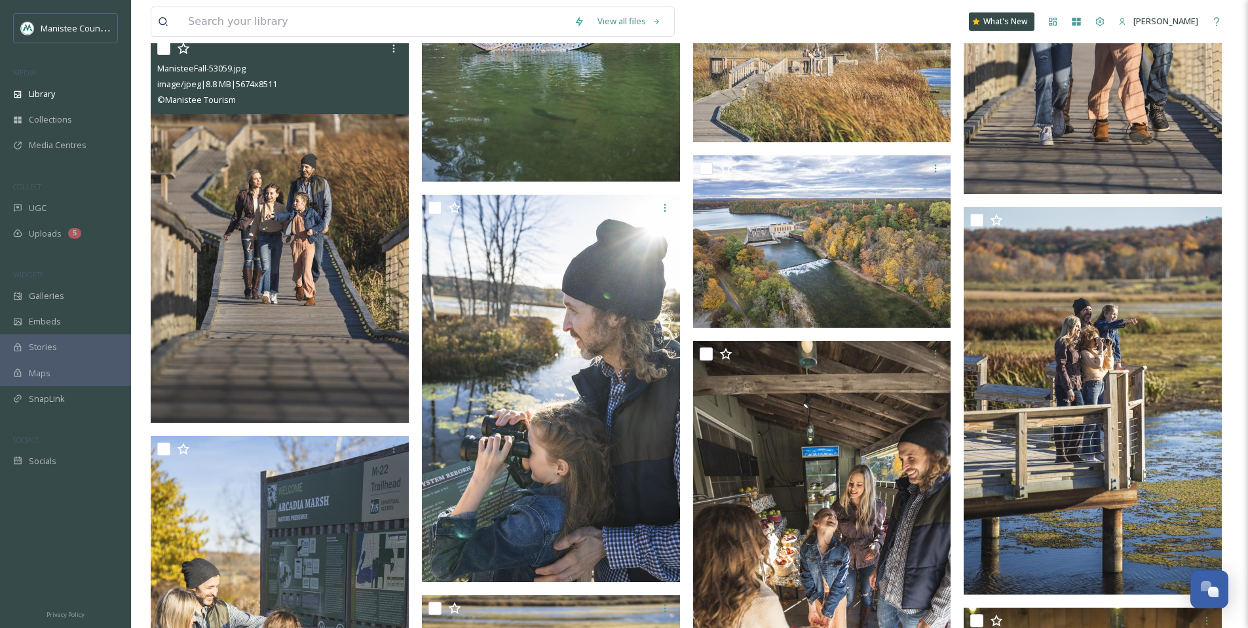
scroll to position [8798, 0]
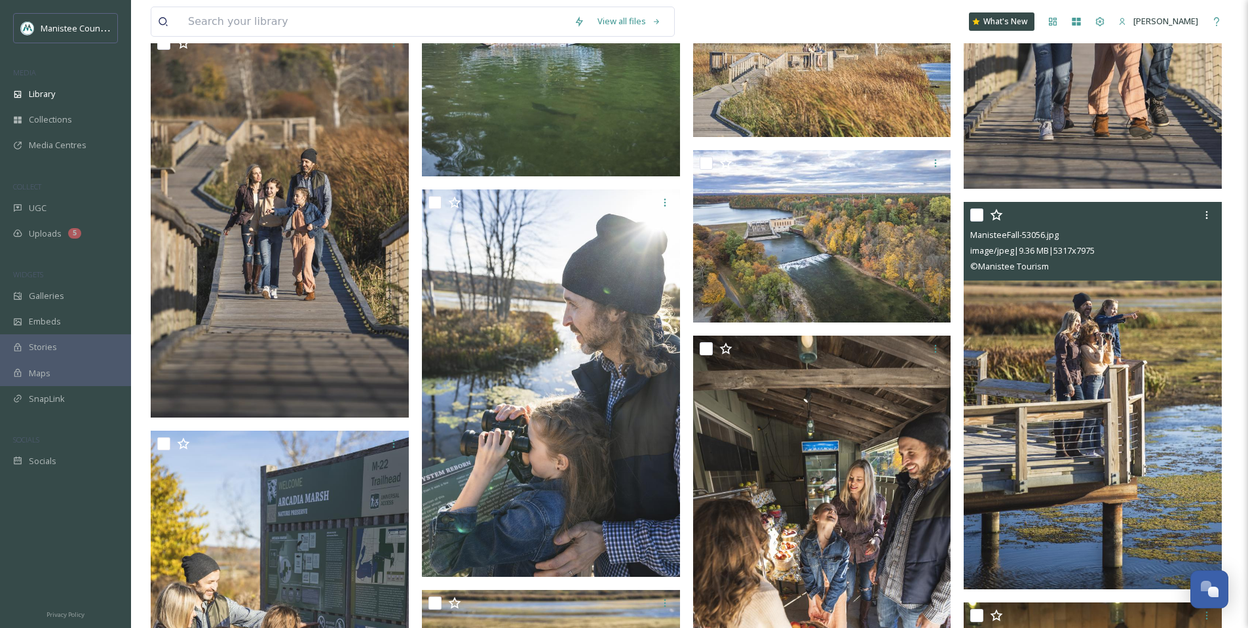
click at [980, 216] on input "checkbox" at bounding box center [977, 214] width 13 height 13
checkbox input "true"
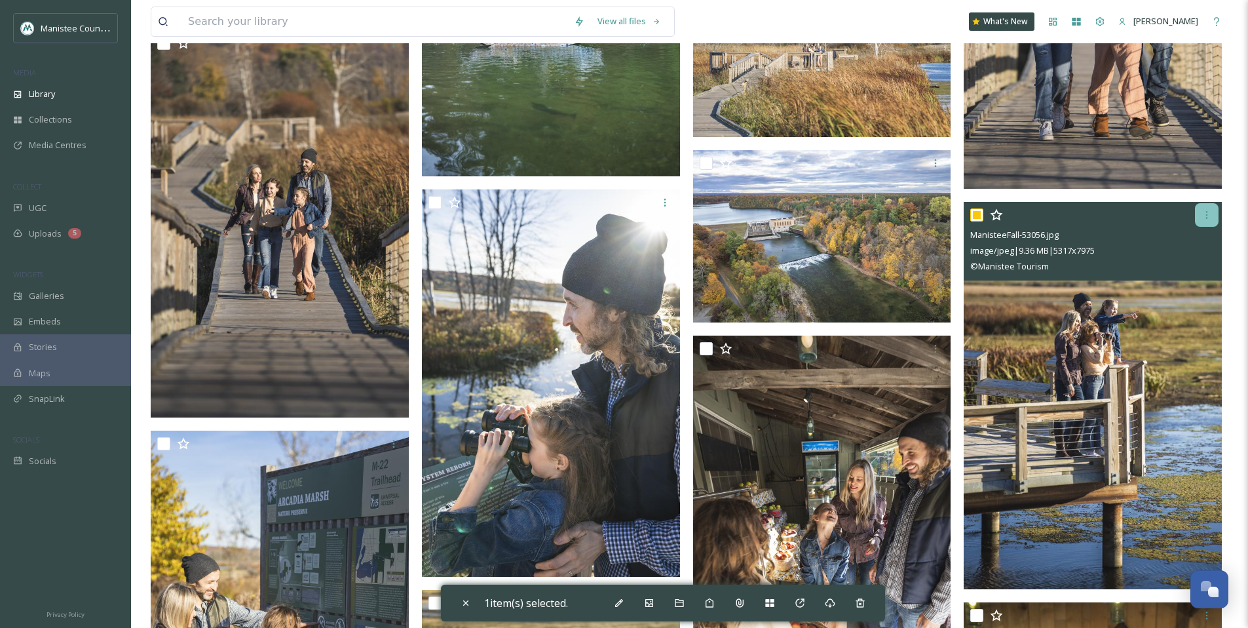
click at [1215, 217] on div at bounding box center [1207, 215] width 24 height 24
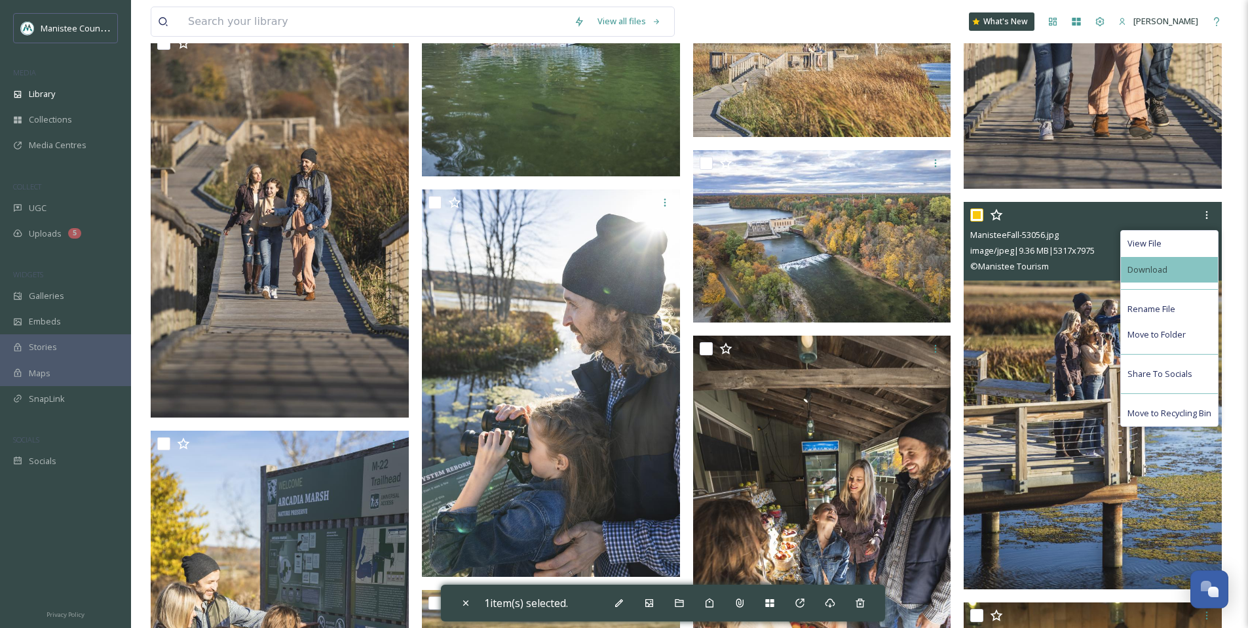
click at [1176, 263] on div "Download" at bounding box center [1169, 270] width 97 height 26
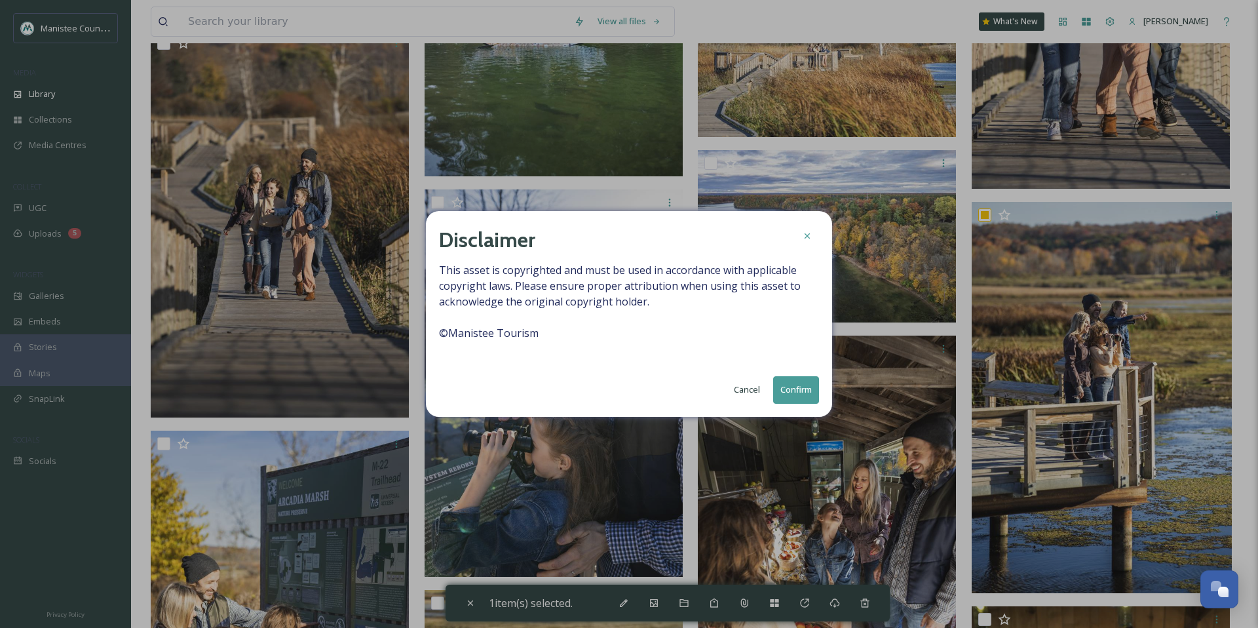
click at [796, 385] on button "Confirm" at bounding box center [796, 389] width 46 height 27
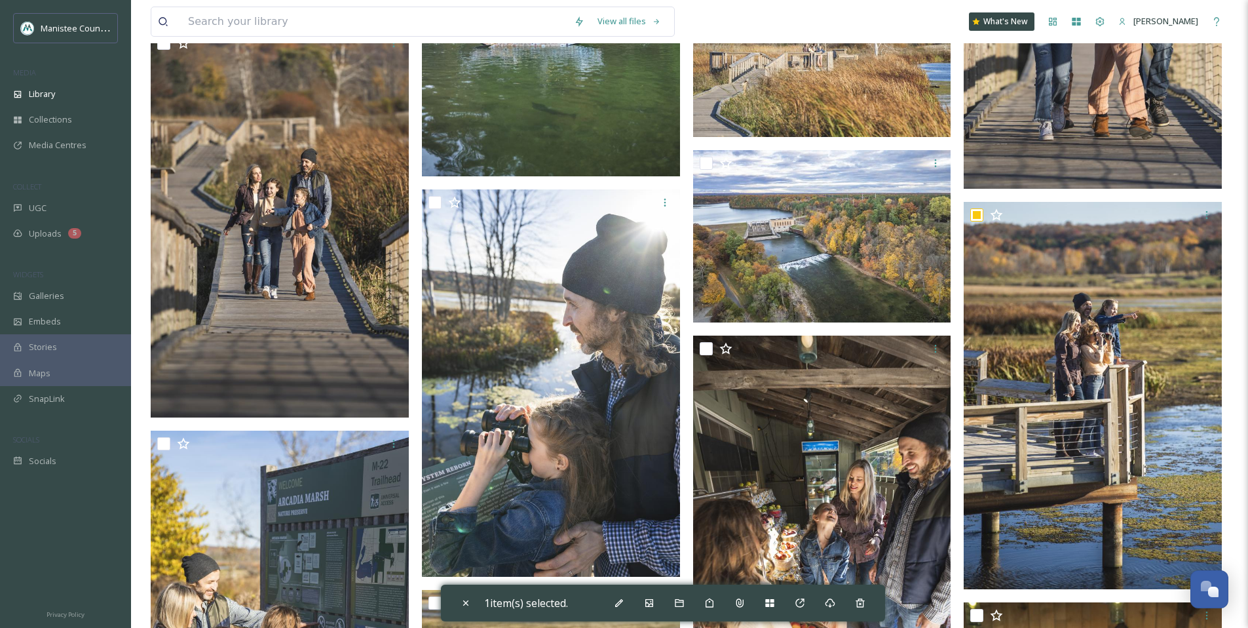
click at [866, 8] on div "View all files What's New [PERSON_NAME]" at bounding box center [690, 21] width 1078 height 43
click at [862, 12] on div "View all files What's New [PERSON_NAME]" at bounding box center [690, 21] width 1078 height 43
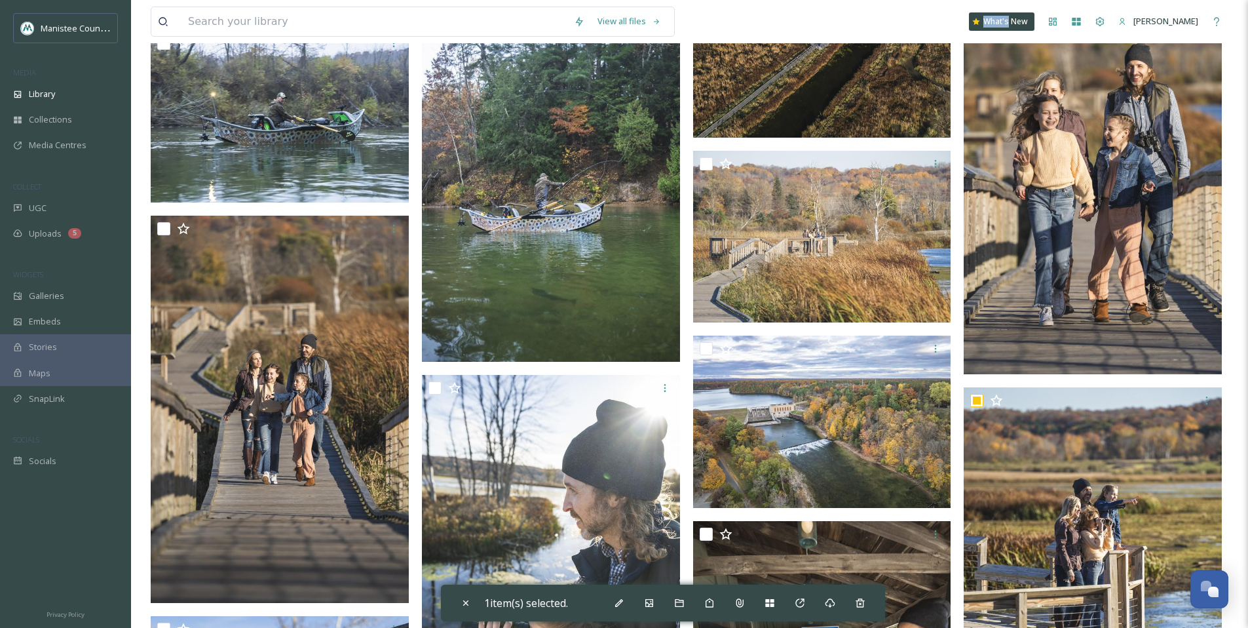
scroll to position [8668, 0]
